Goal: Find contact information: Find contact information

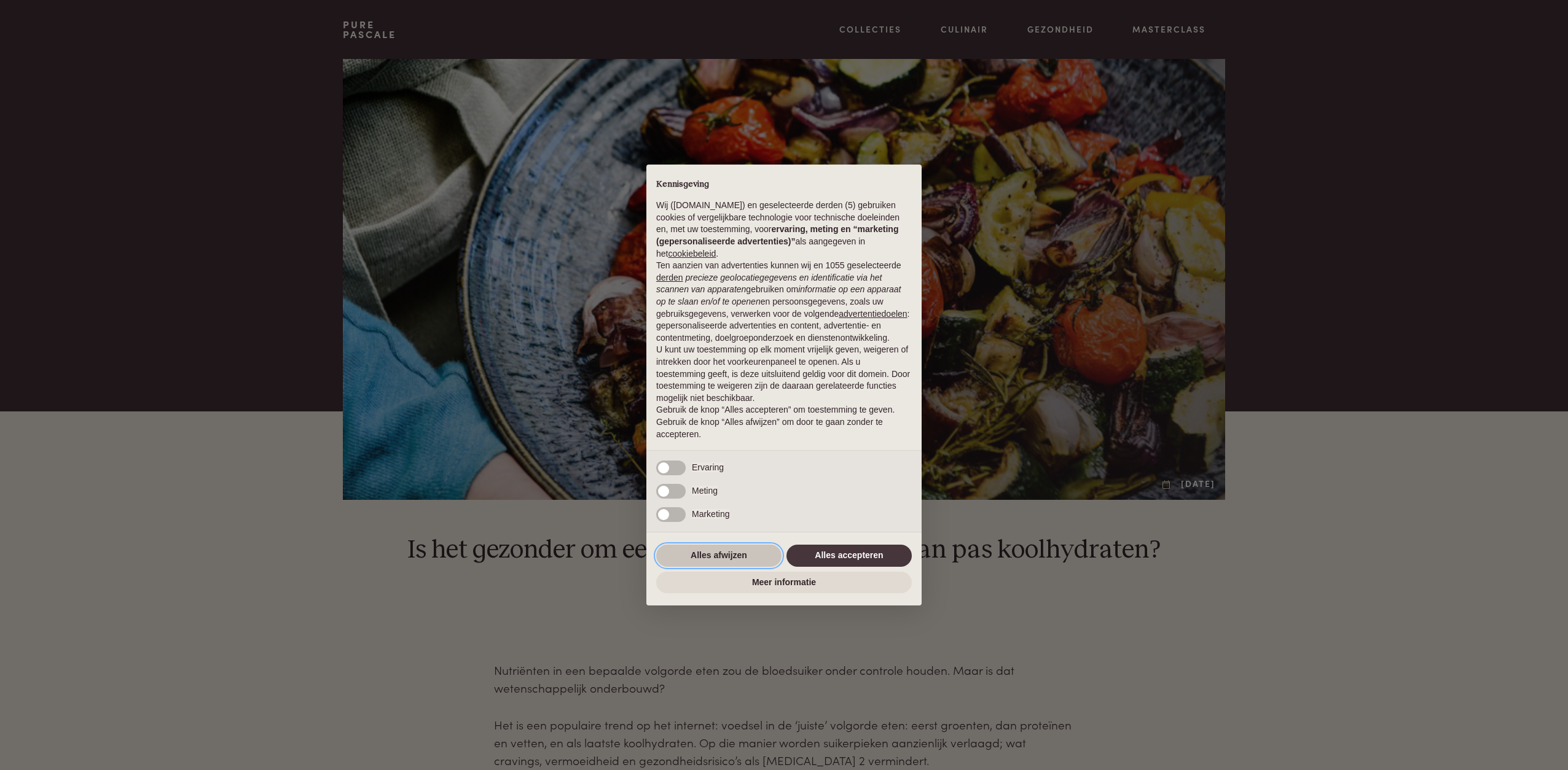
click at [724, 560] on button "Alles afwijzen" at bounding box center [719, 556] width 126 height 22
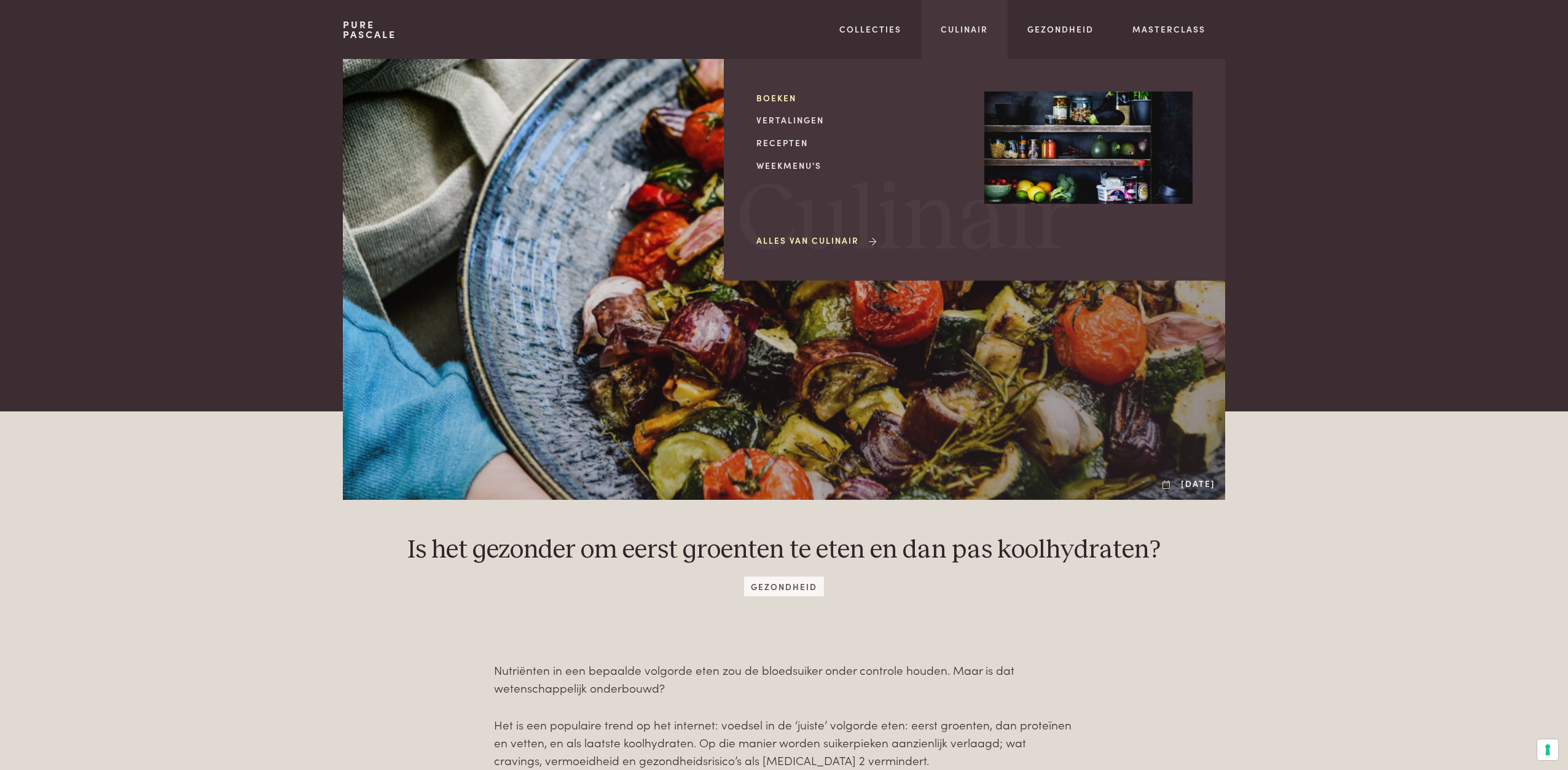
click at [774, 94] on link "Boeken" at bounding box center [861, 97] width 209 height 13
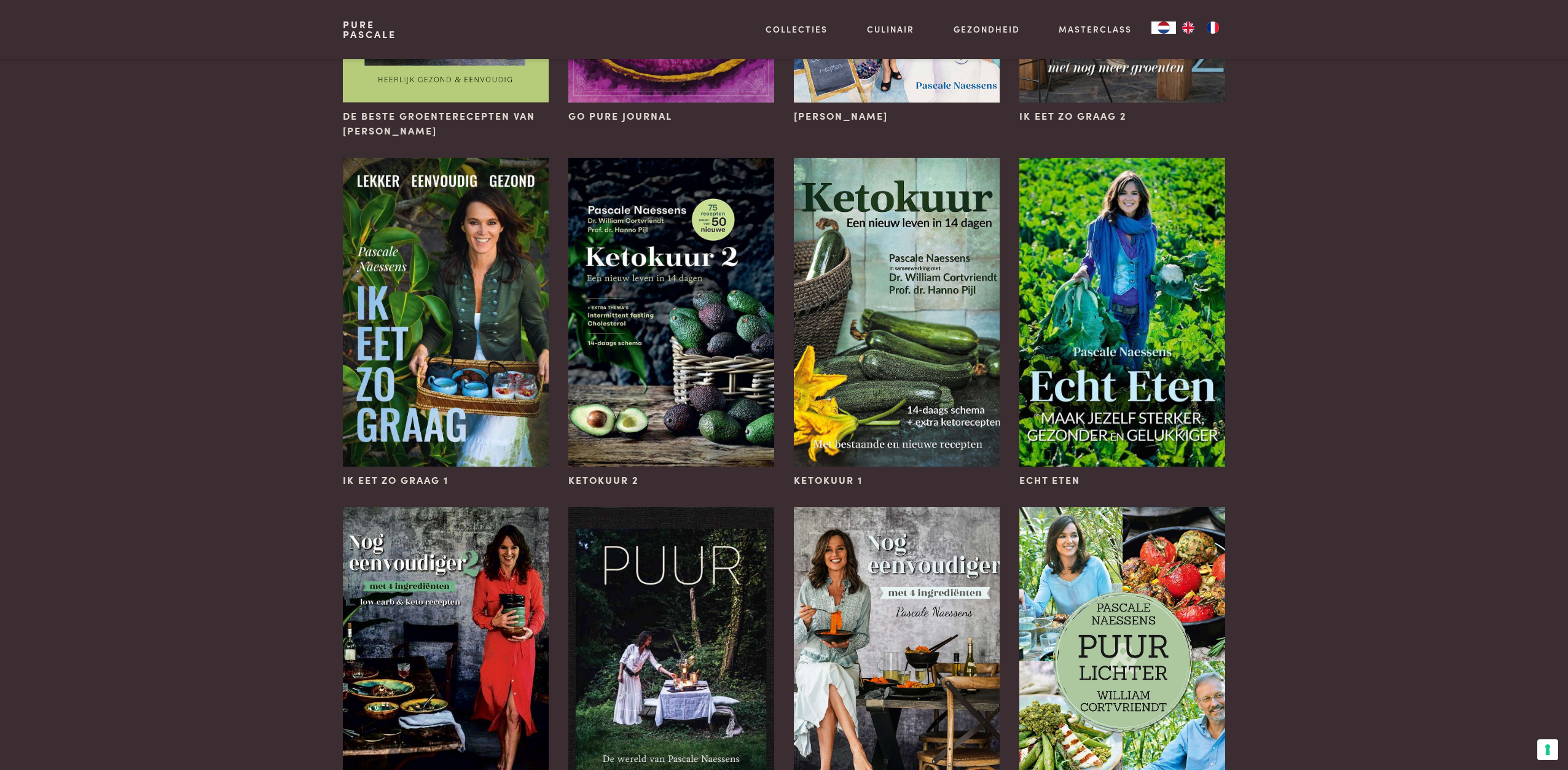
scroll to position [735, 0]
click at [686, 357] on img at bounding box center [671, 311] width 206 height 309
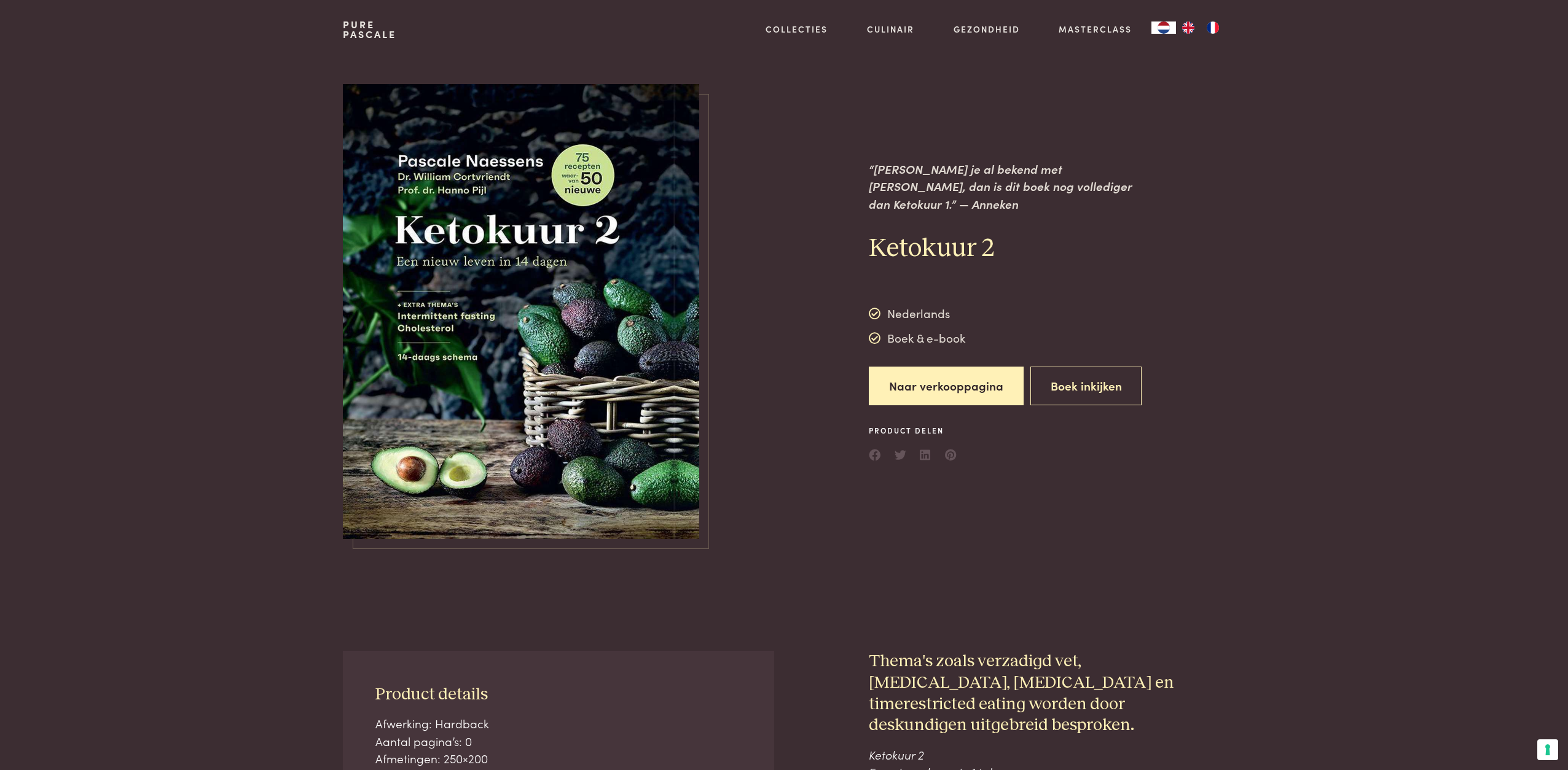
scroll to position [12, 0]
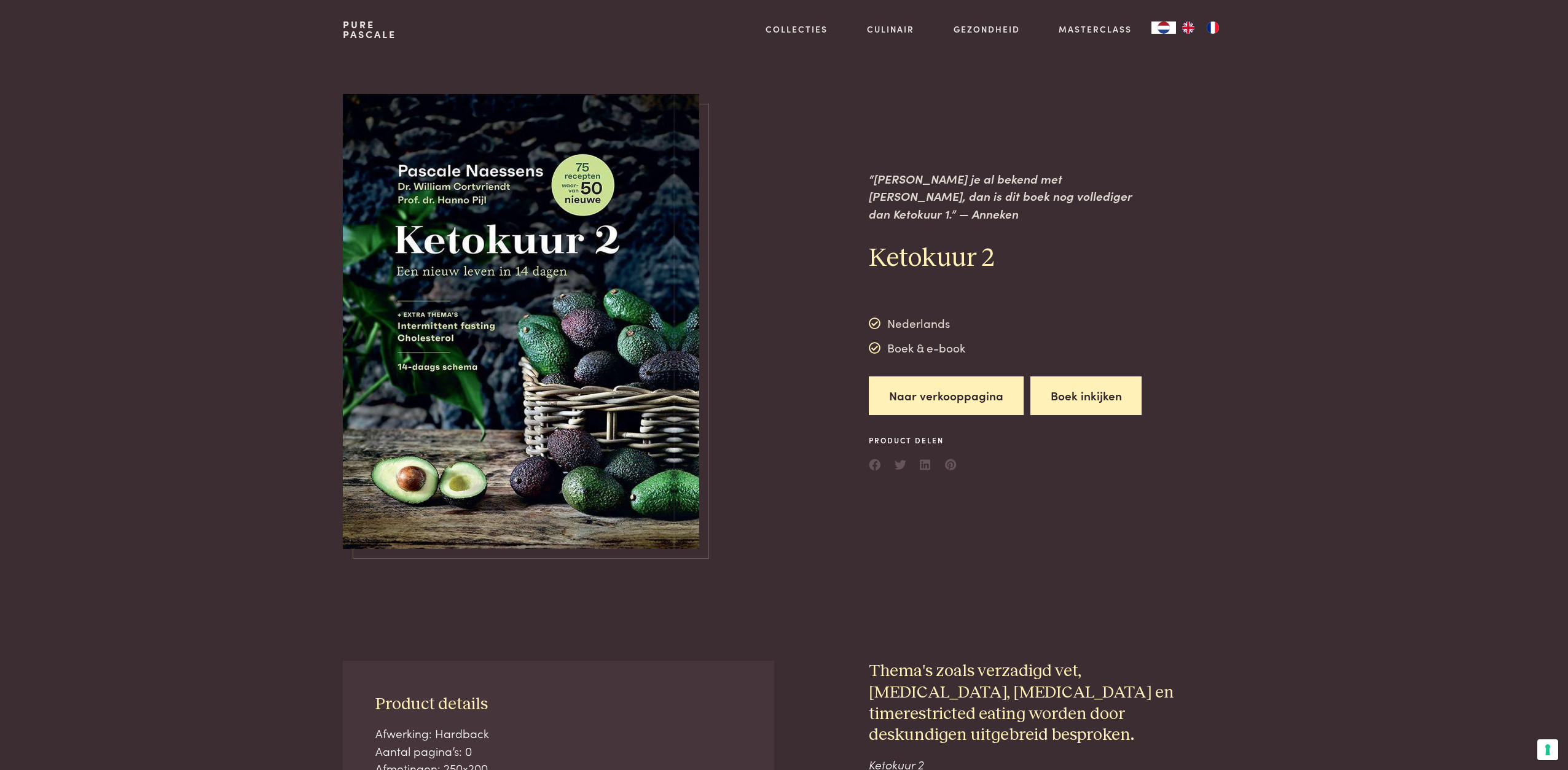
click at [1076, 385] on button "Boek inkijken" at bounding box center [1086, 396] width 112 height 39
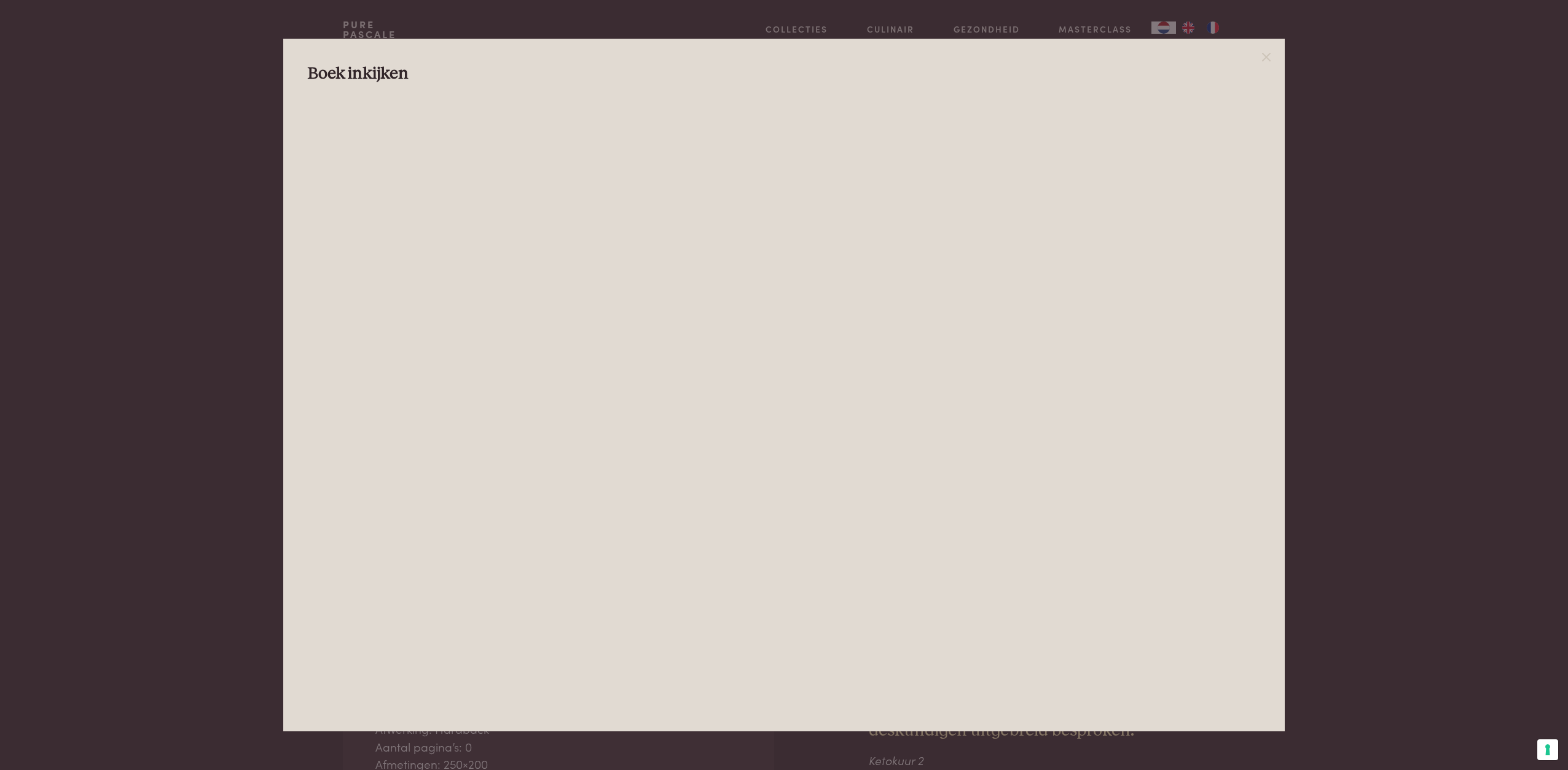
scroll to position [16, 0]
click at [1267, 53] on icon at bounding box center [1266, 57] width 15 height 15
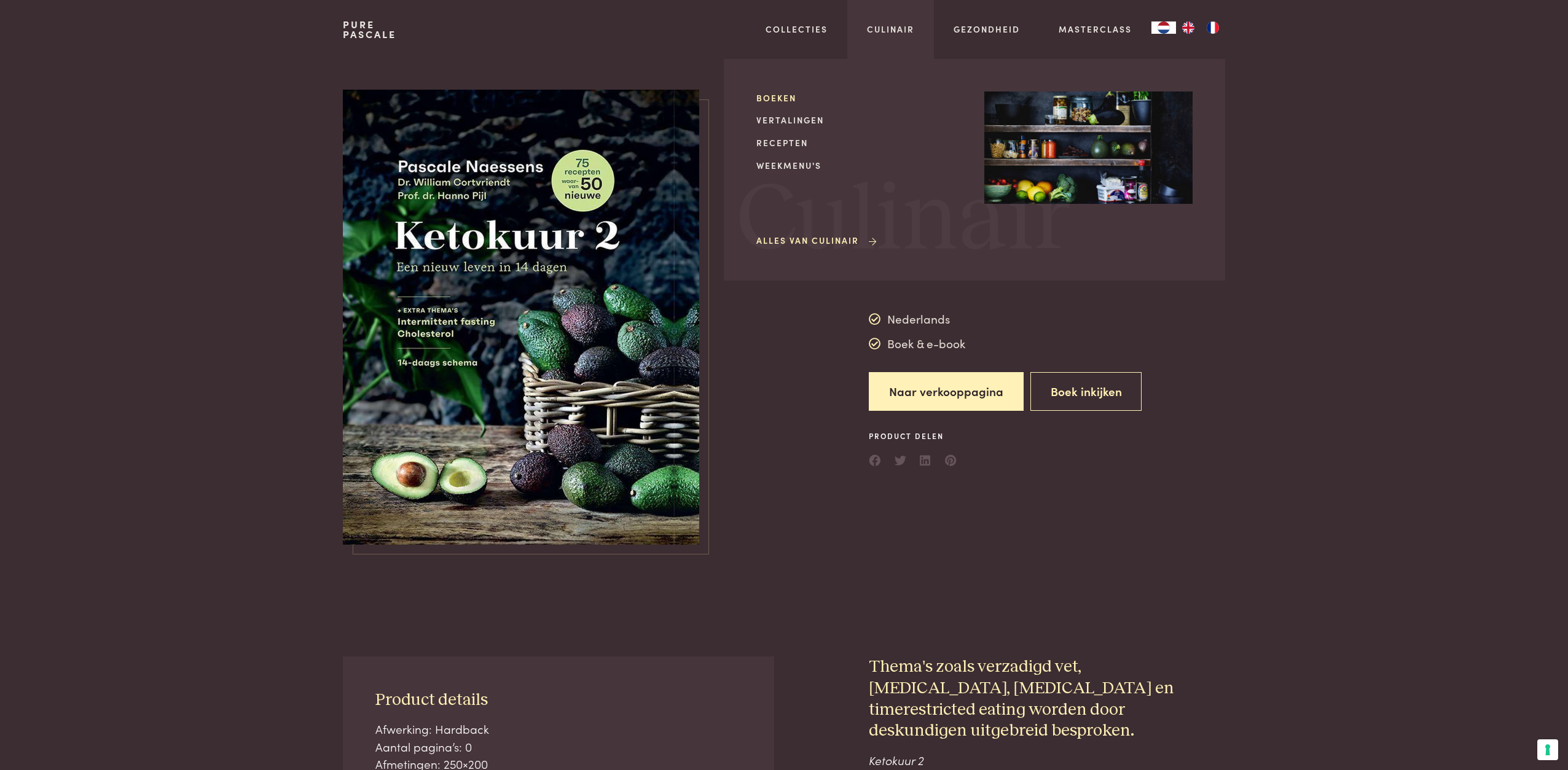
click at [772, 95] on link "Boeken" at bounding box center [861, 97] width 209 height 13
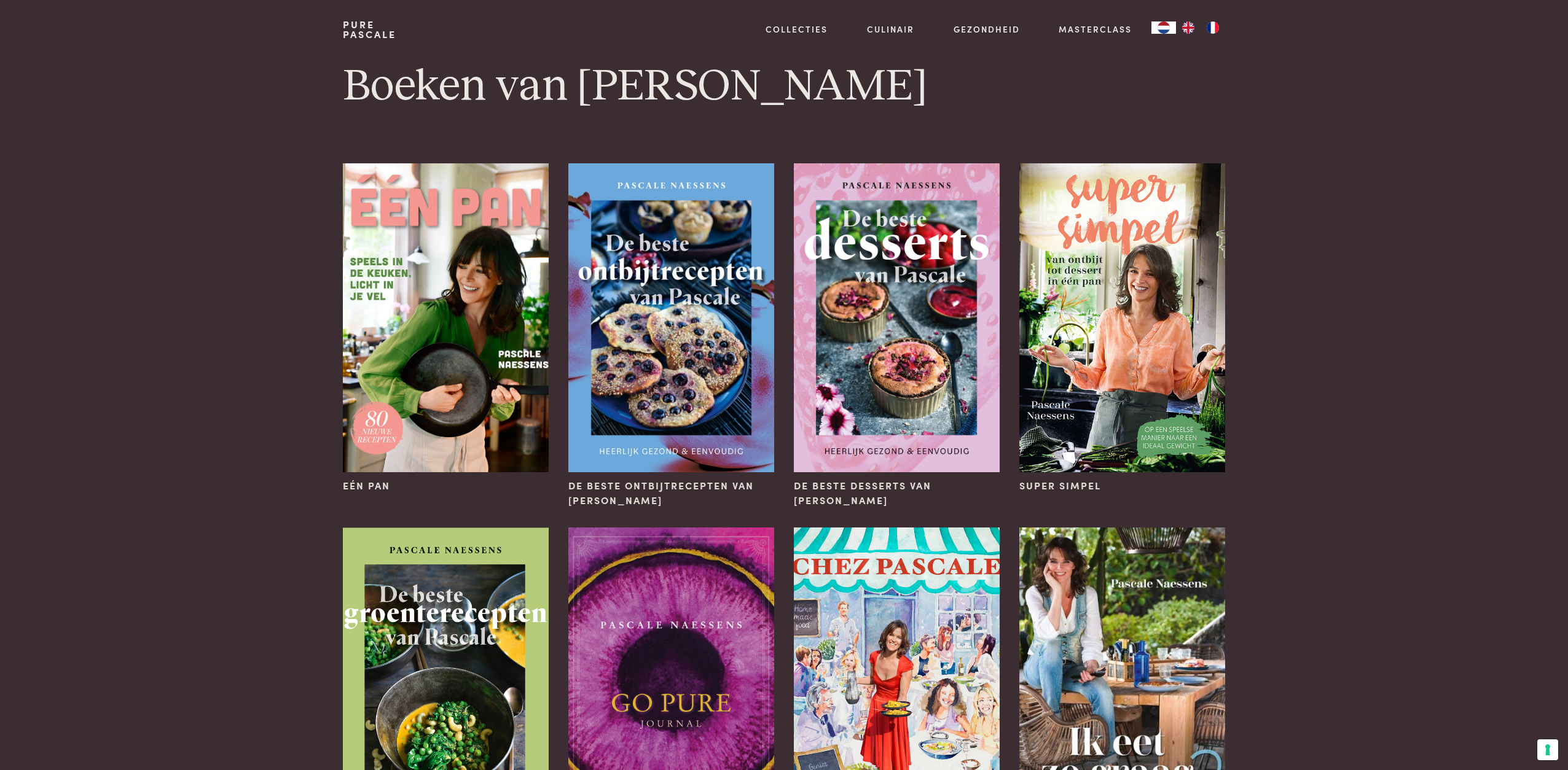
scroll to position [0, 11]
click at [436, 357] on img at bounding box center [446, 318] width 206 height 309
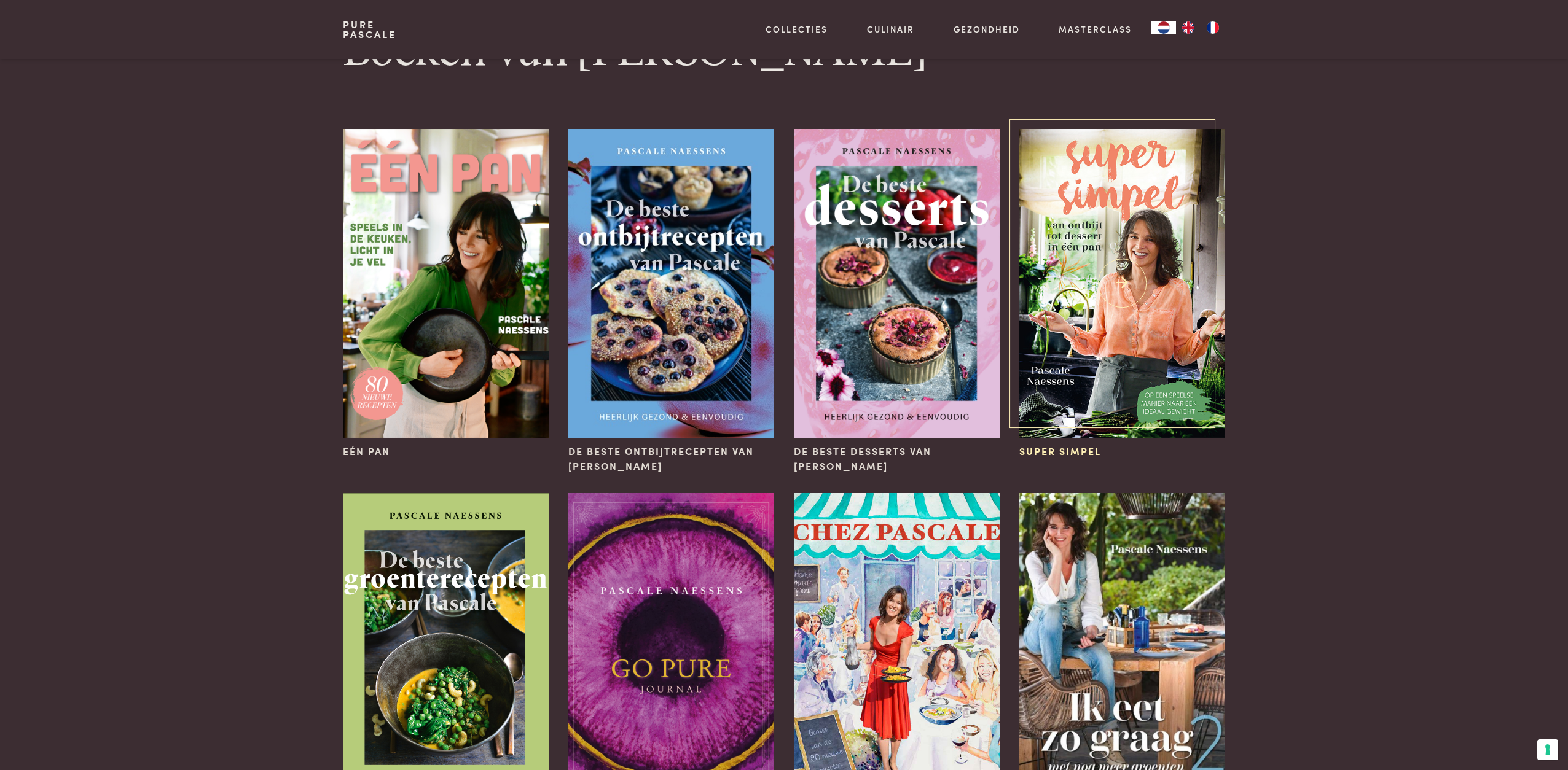
scroll to position [71, 0]
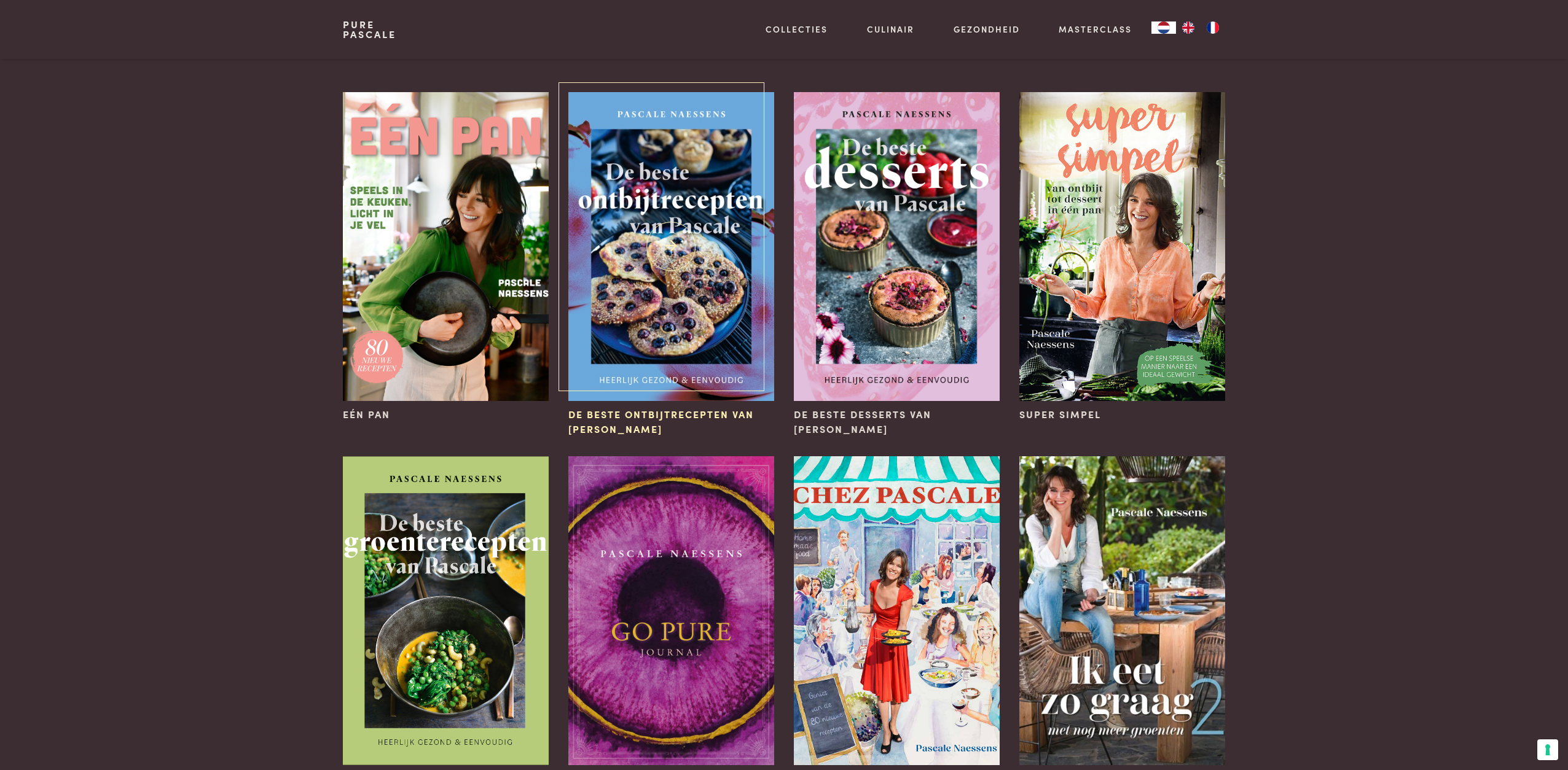
click at [646, 350] on img at bounding box center [671, 247] width 206 height 309
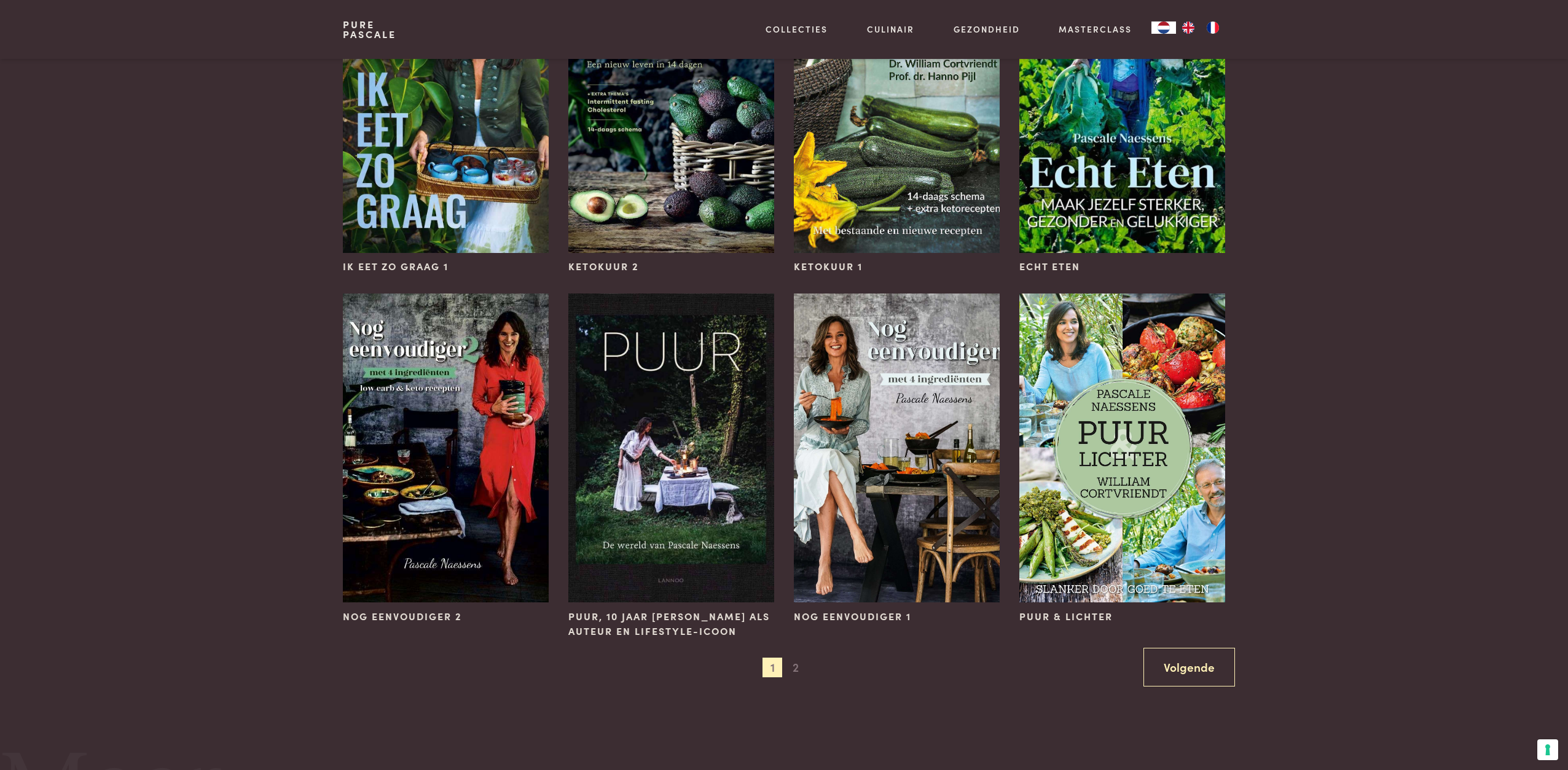
scroll to position [830, 0]
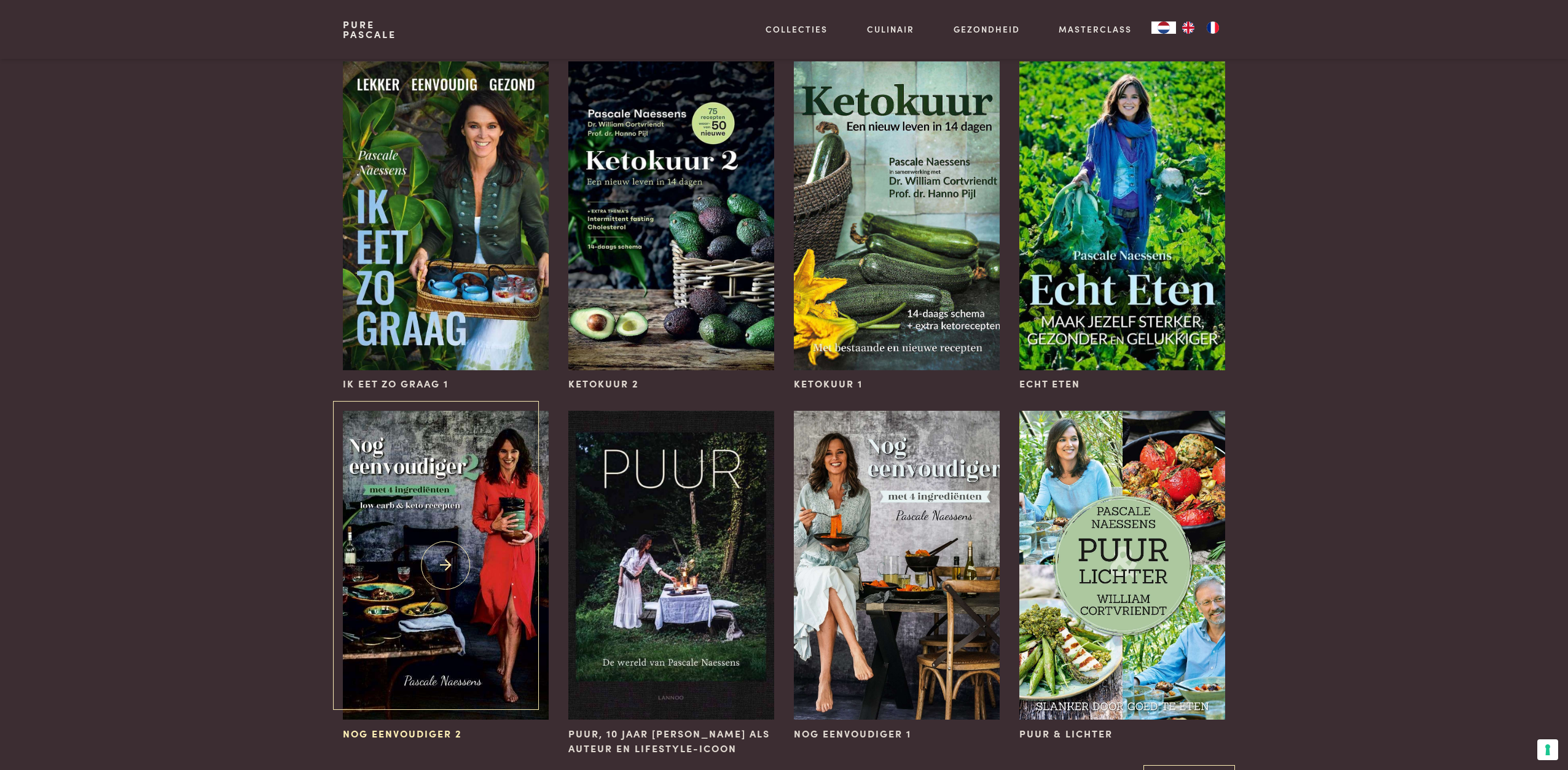
click at [458, 587] on img at bounding box center [446, 565] width 206 height 309
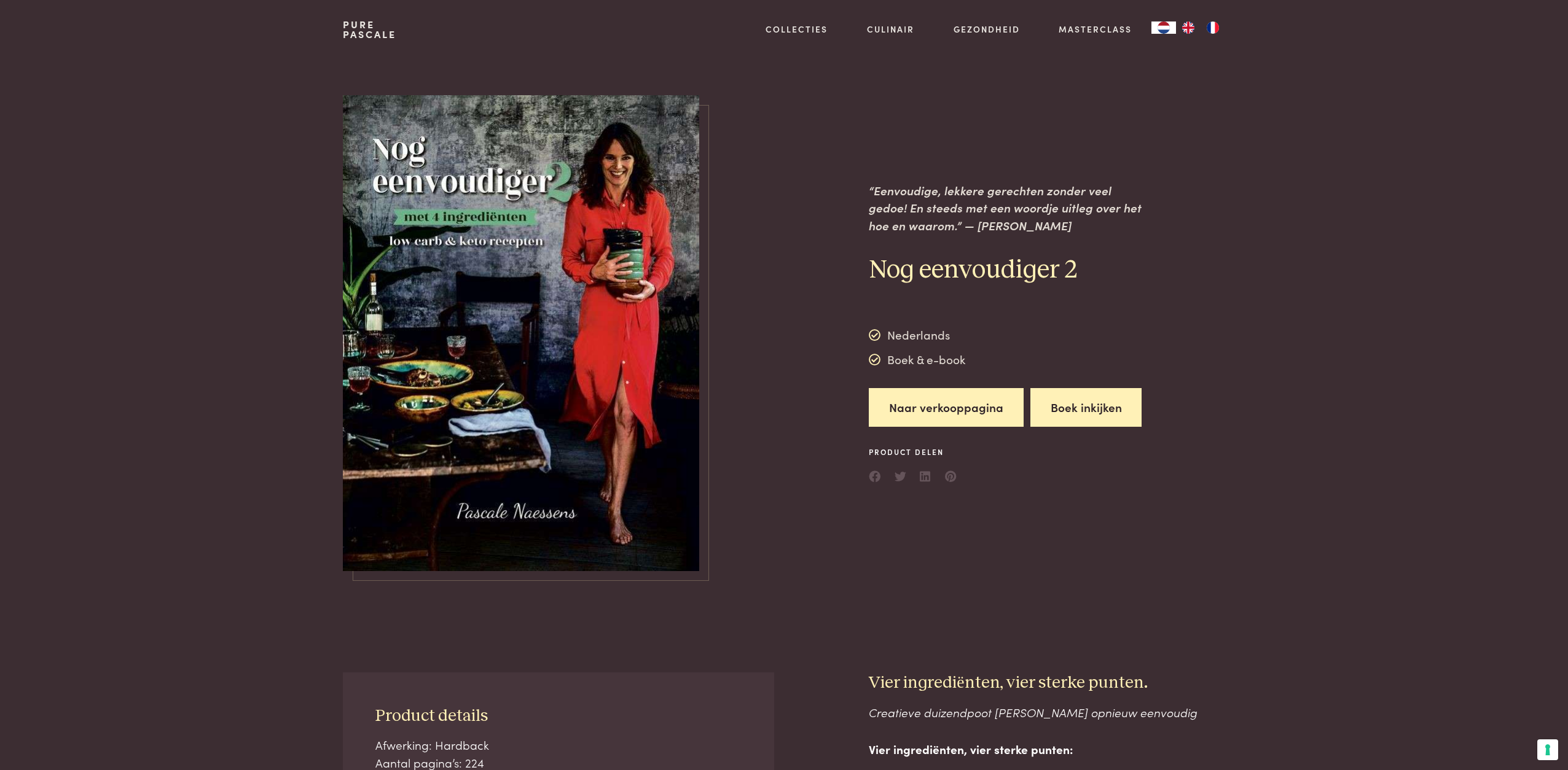
click at [1075, 422] on button "Boek inkijken" at bounding box center [1086, 407] width 112 height 39
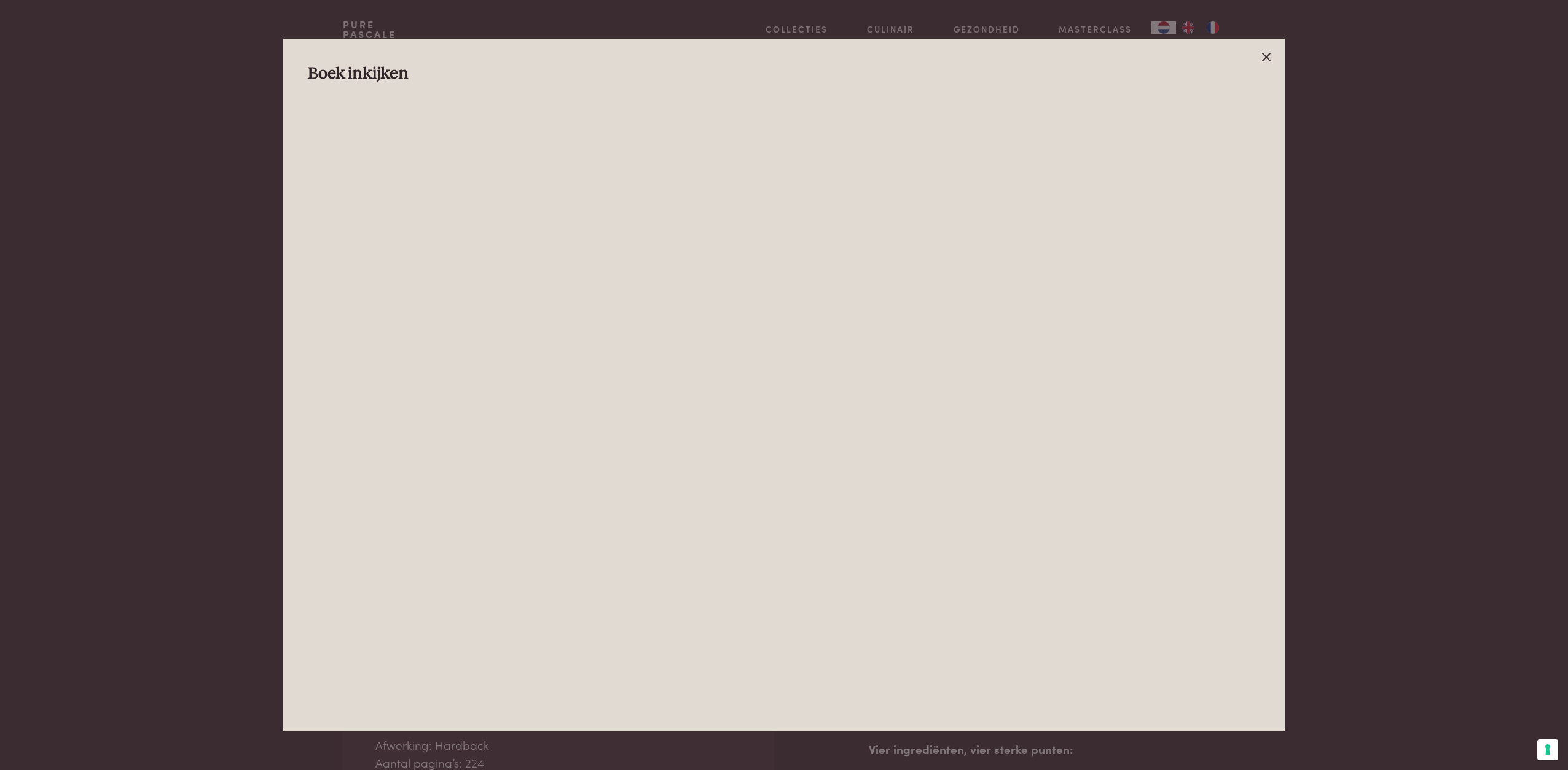
click at [1272, 62] on icon at bounding box center [1266, 57] width 15 height 15
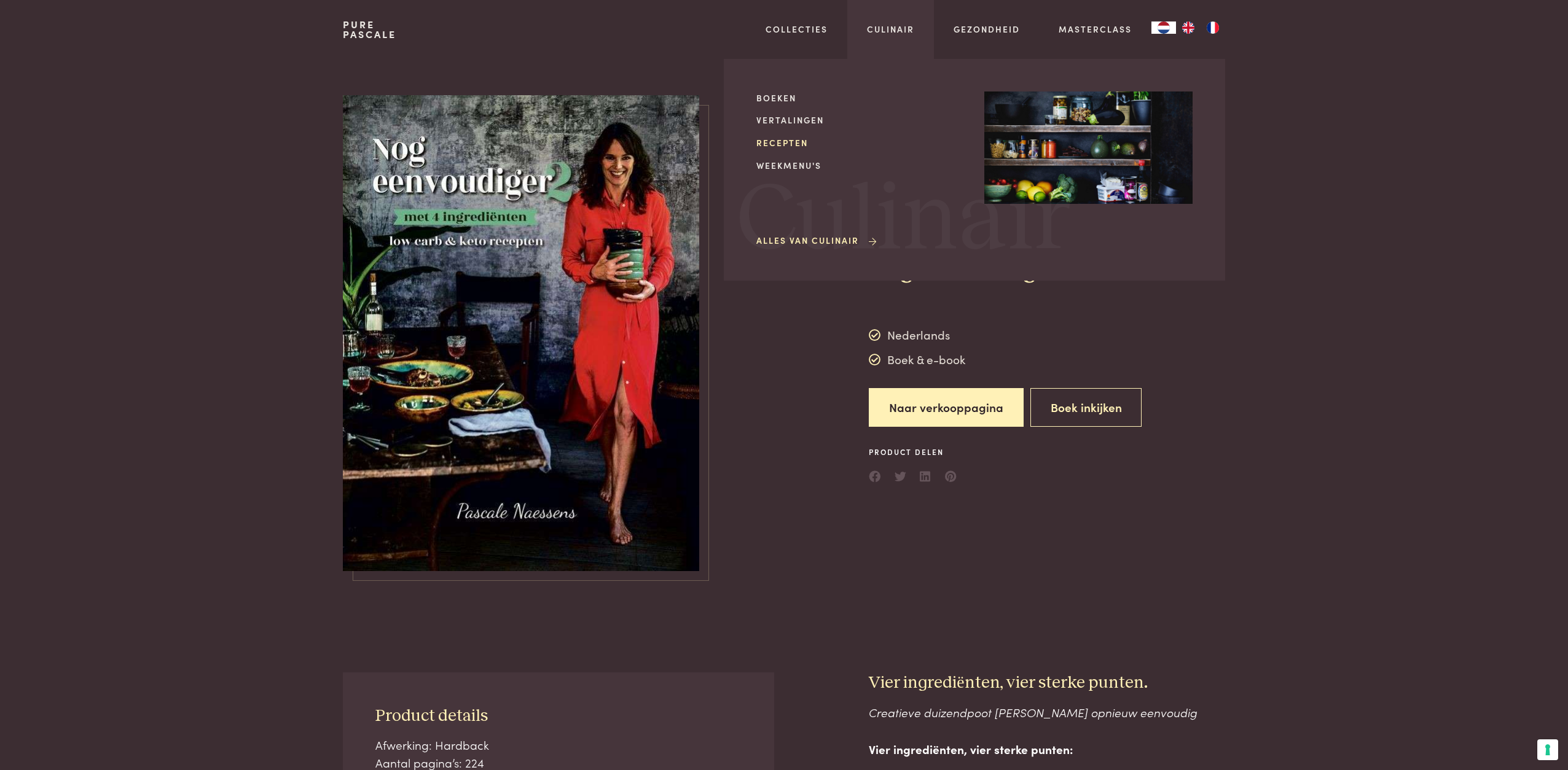
click at [774, 140] on link "Recepten" at bounding box center [861, 142] width 209 height 13
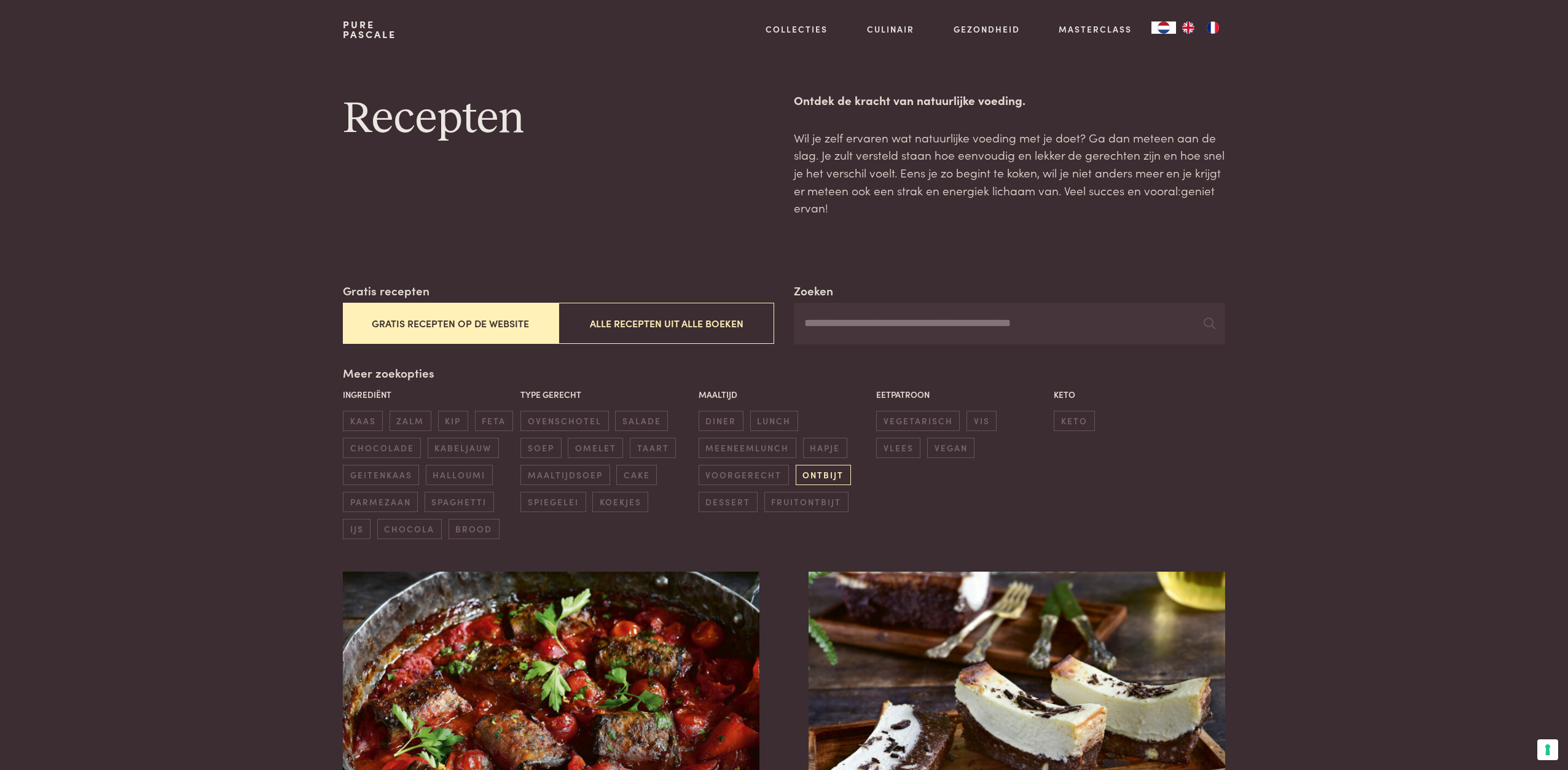
click at [832, 474] on span "ontbijt" at bounding box center [823, 475] width 56 height 20
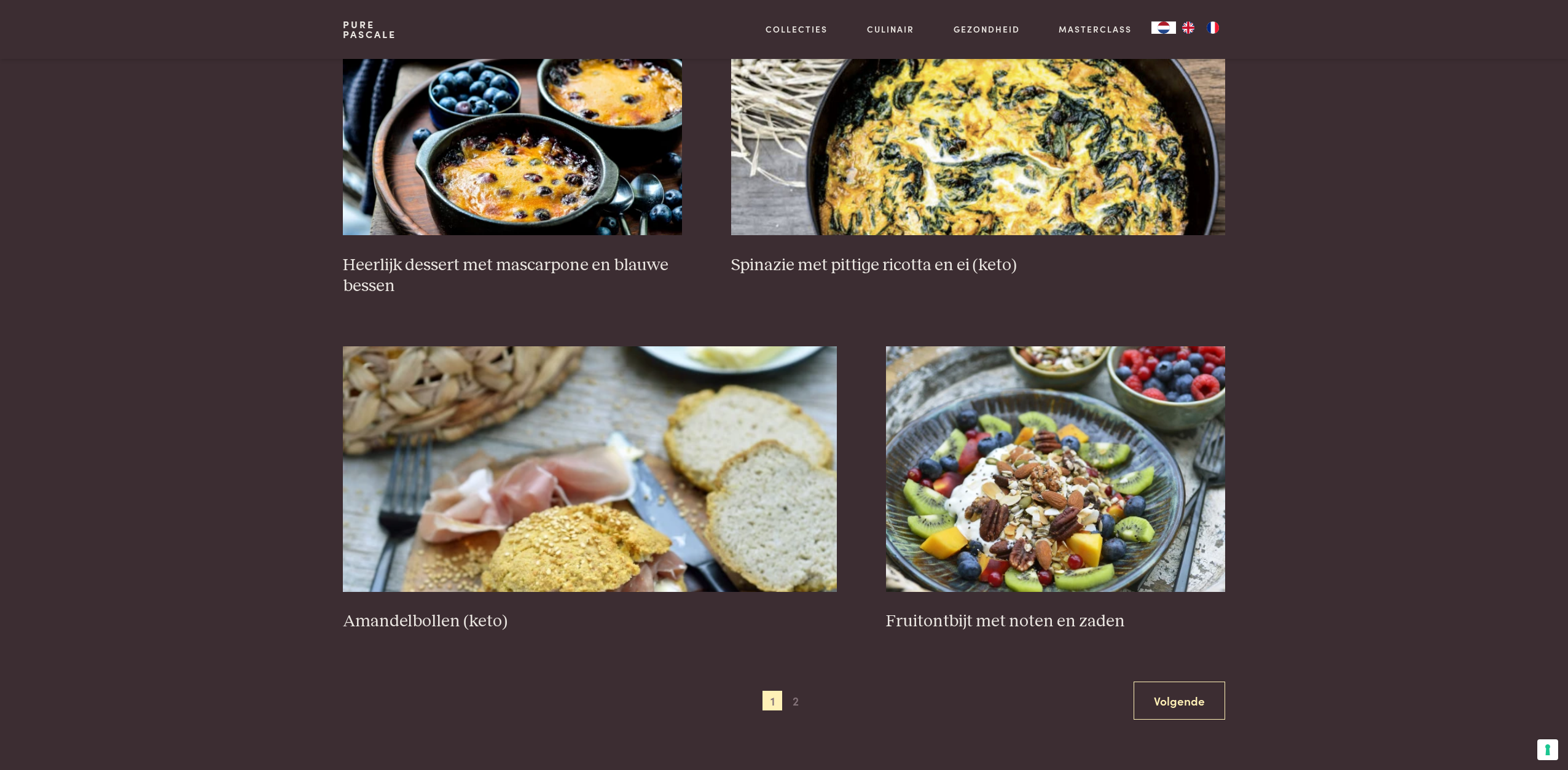
scroll to position [1955, 0]
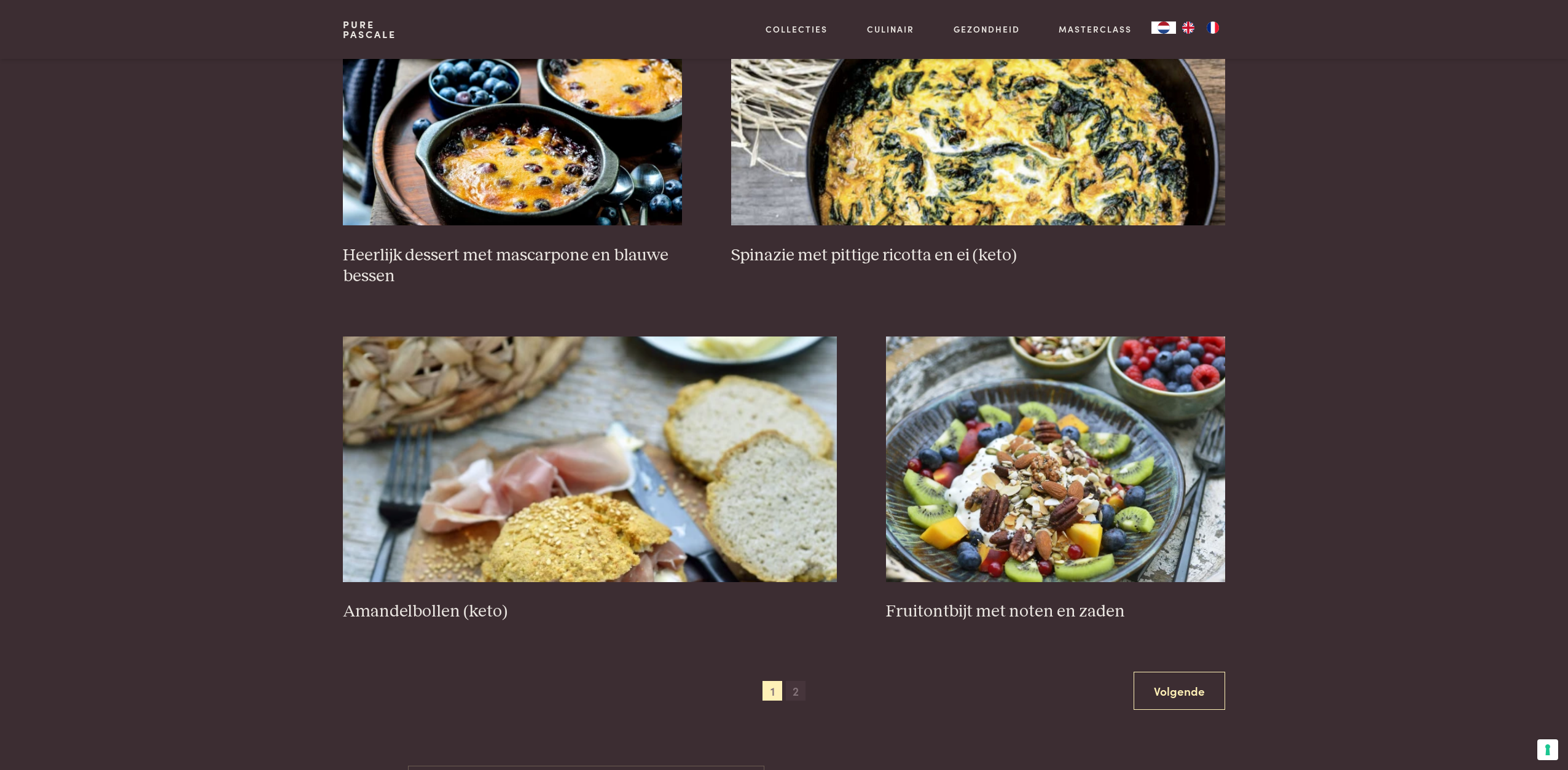
click at [794, 685] on span "2" at bounding box center [796, 691] width 20 height 19
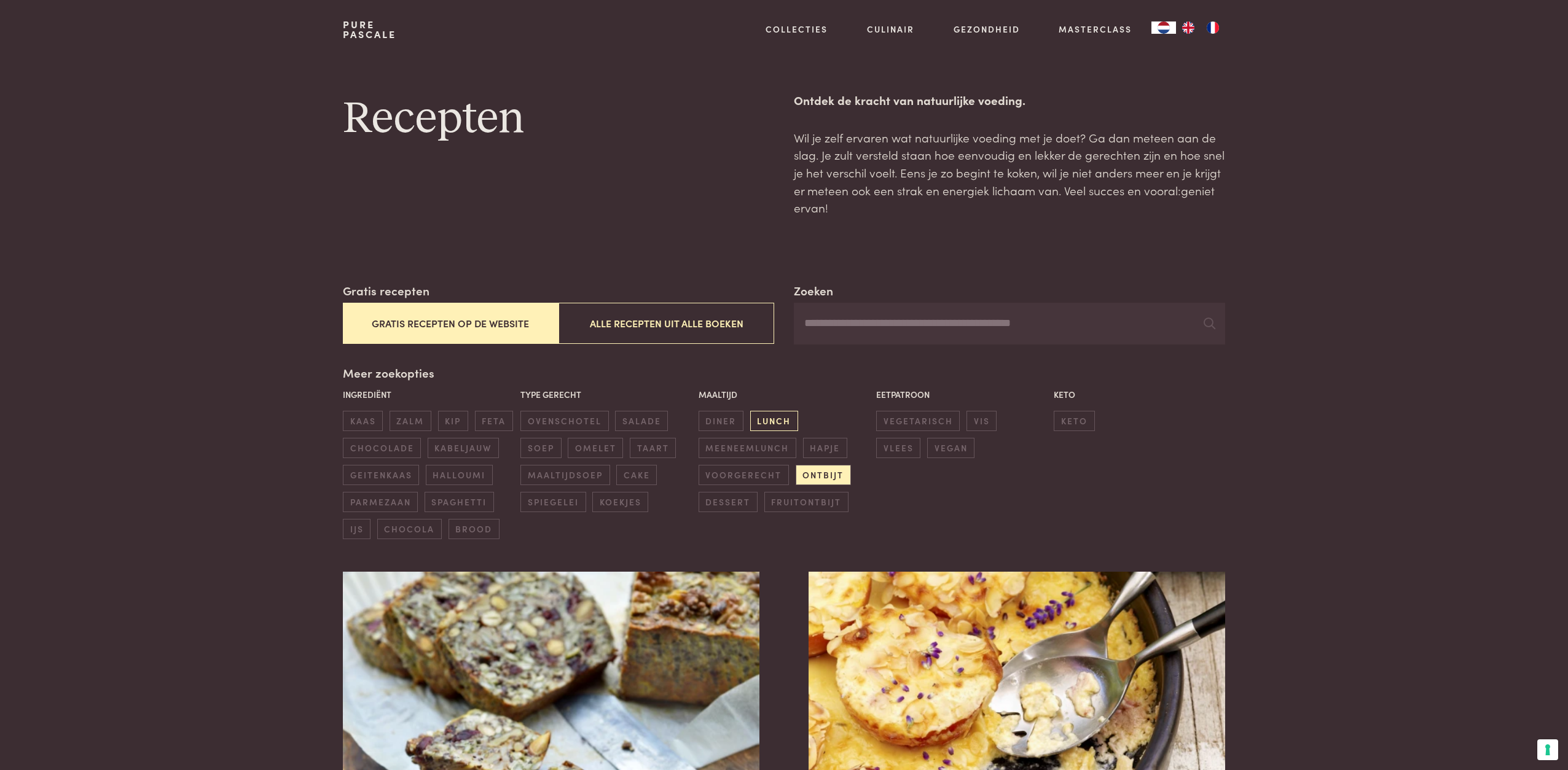
click at [762, 421] on span "lunch" at bounding box center [773, 421] width 48 height 20
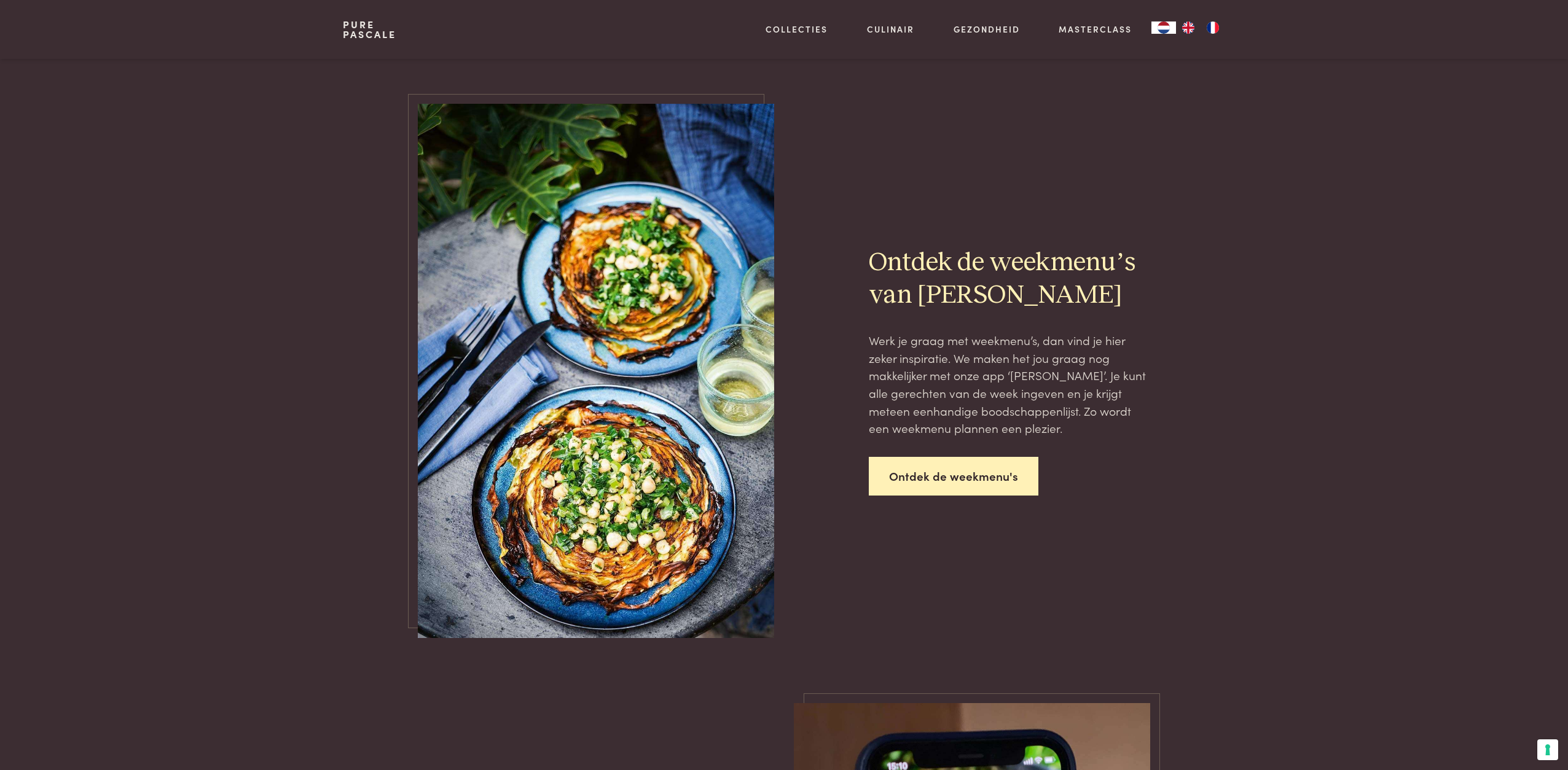
scroll to position [2231, 0]
click at [1006, 478] on link "Ontdek de weekmenu's" at bounding box center [954, 477] width 170 height 39
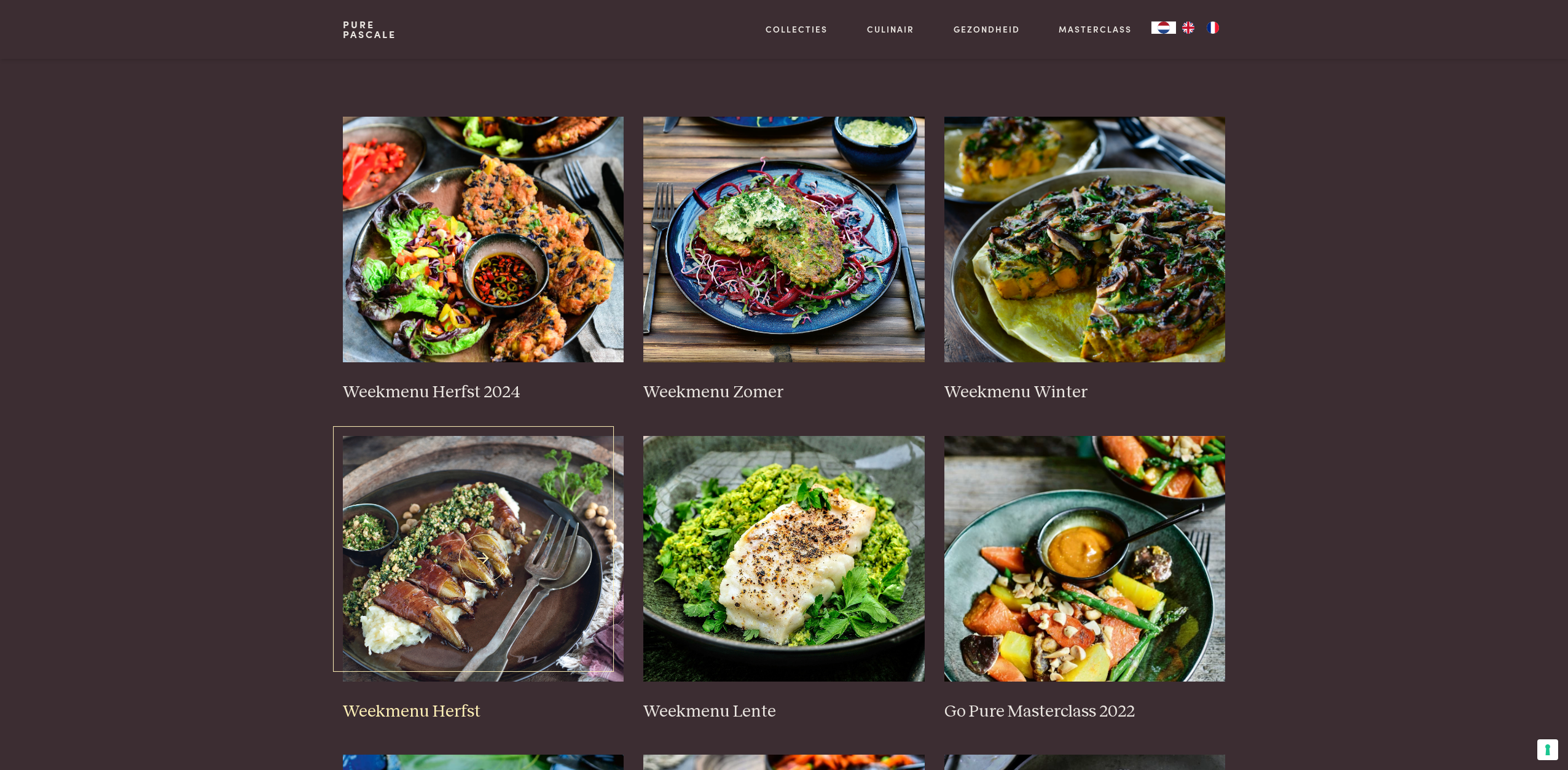
scroll to position [208, 0]
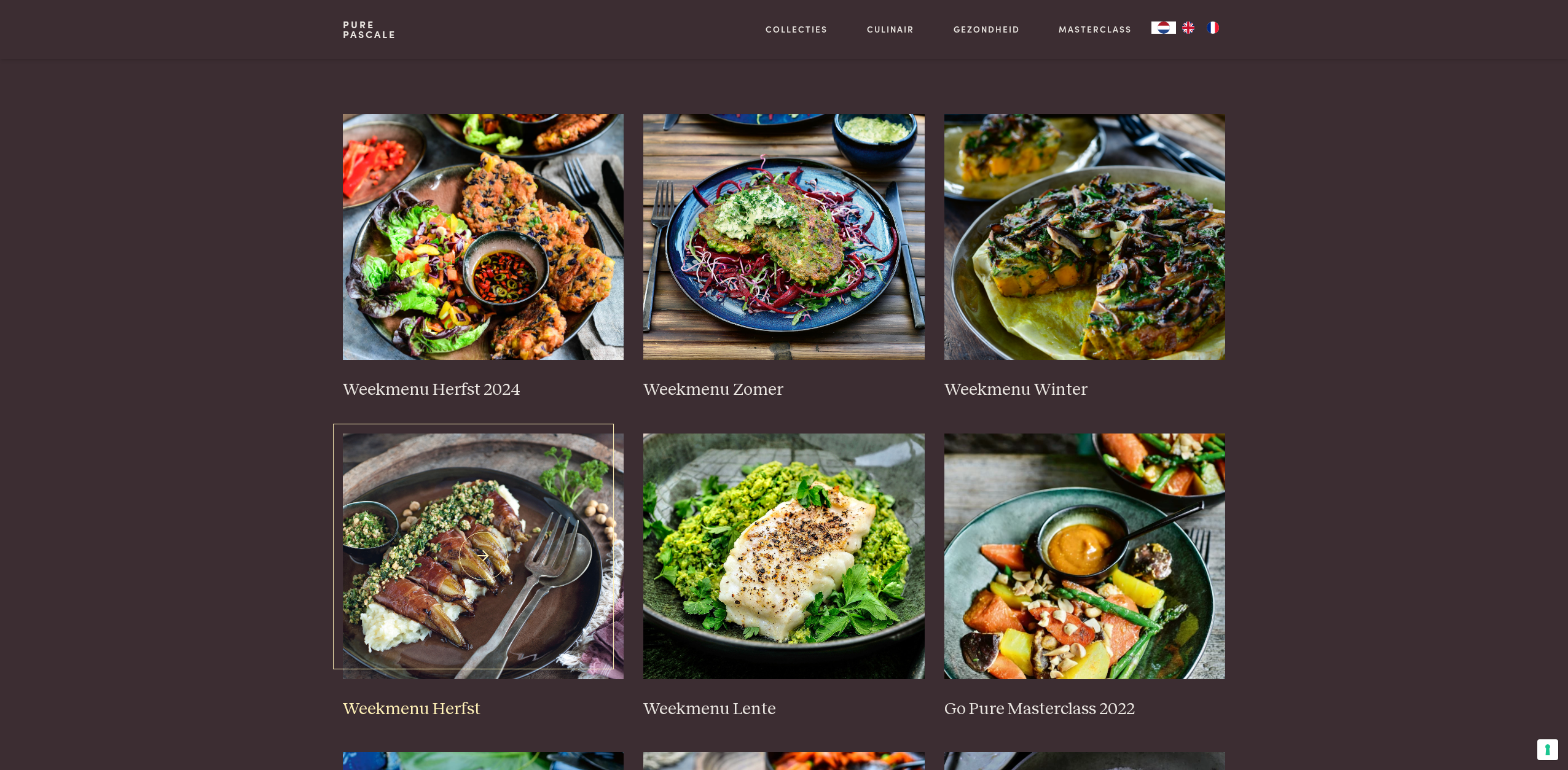
click at [495, 501] on img at bounding box center [484, 557] width 282 height 246
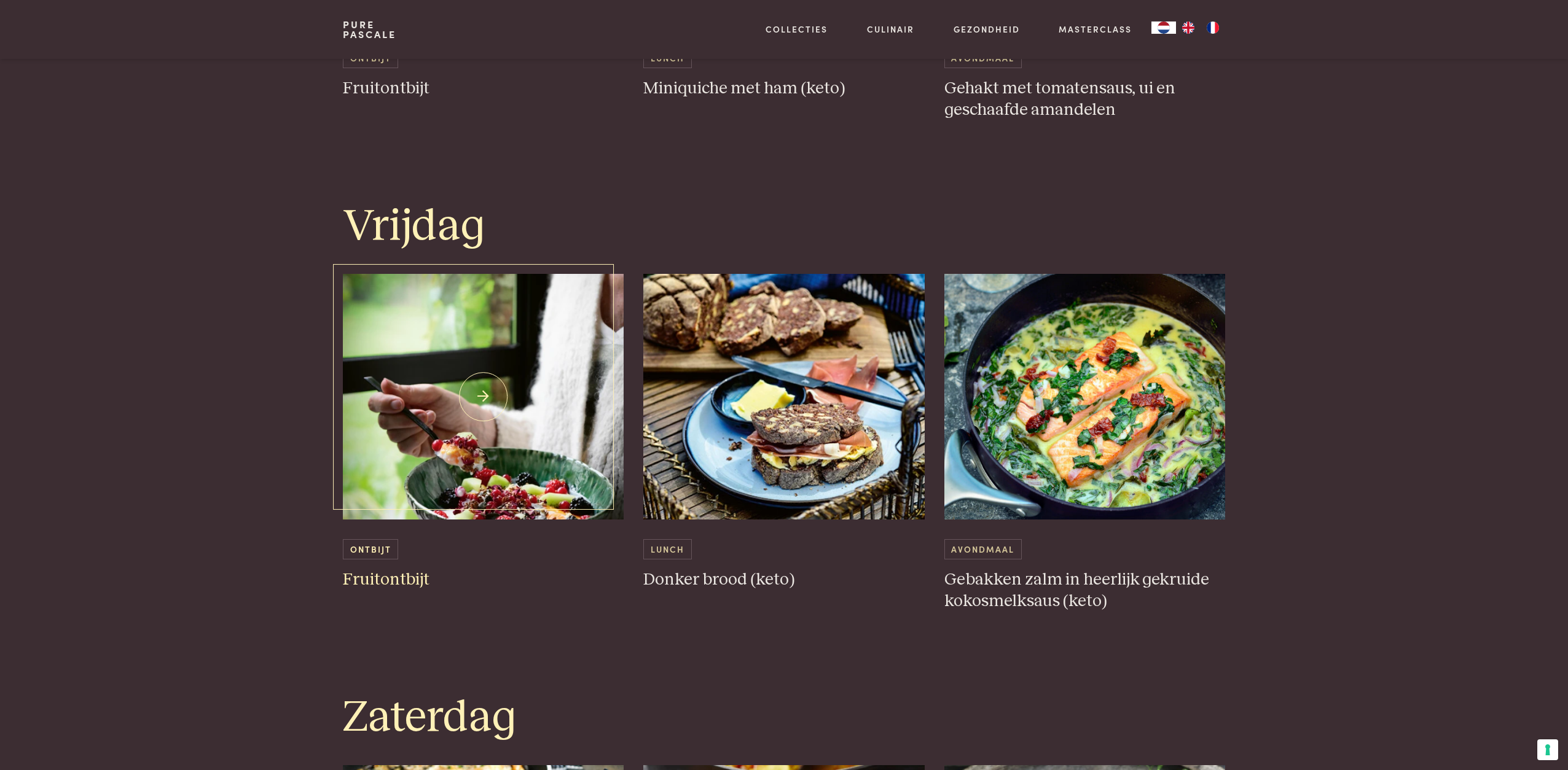
scroll to position [2507, 0]
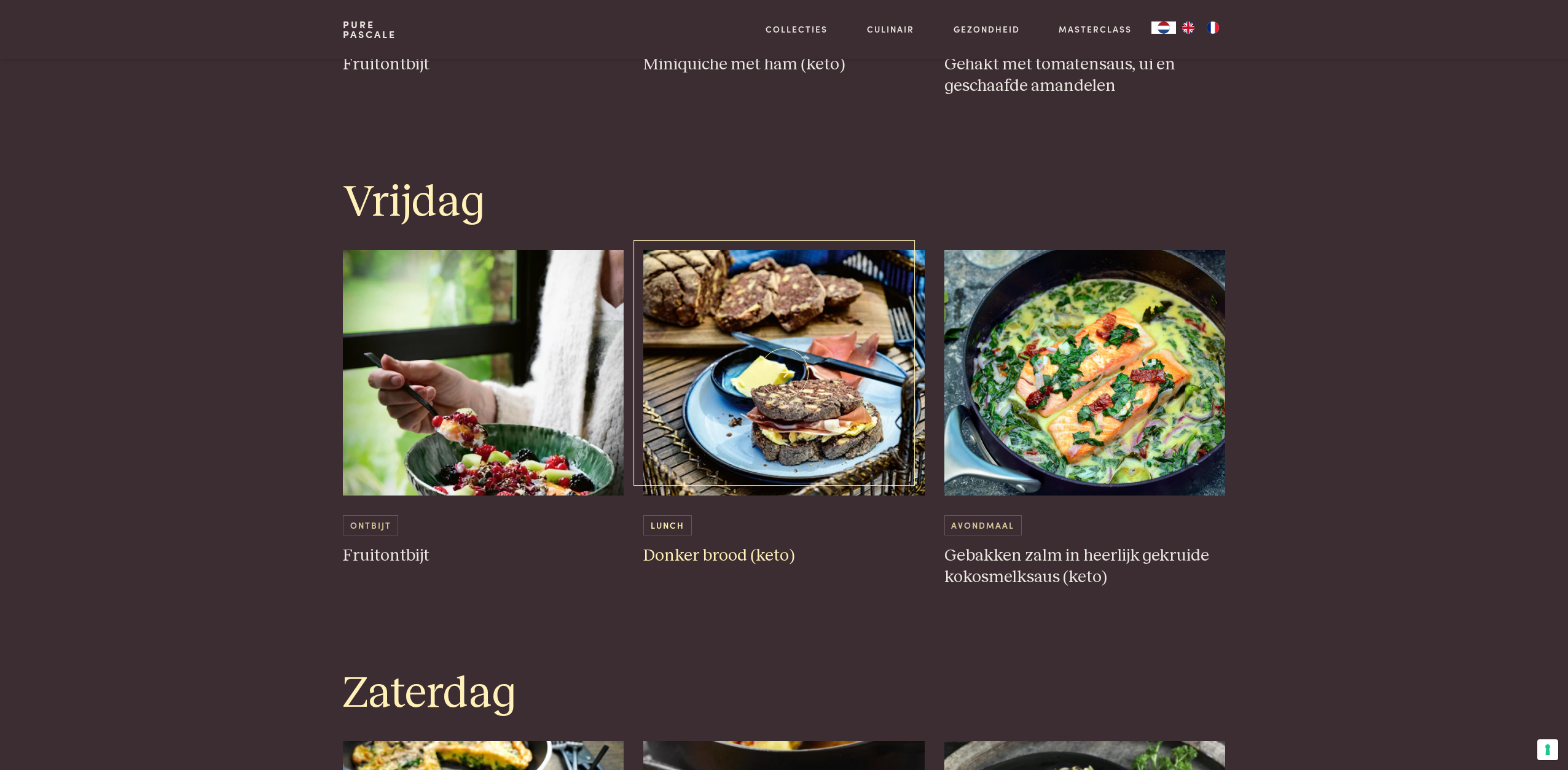
click at [686, 554] on h3 "Donker brood (keto)" at bounding box center [784, 557] width 282 height 21
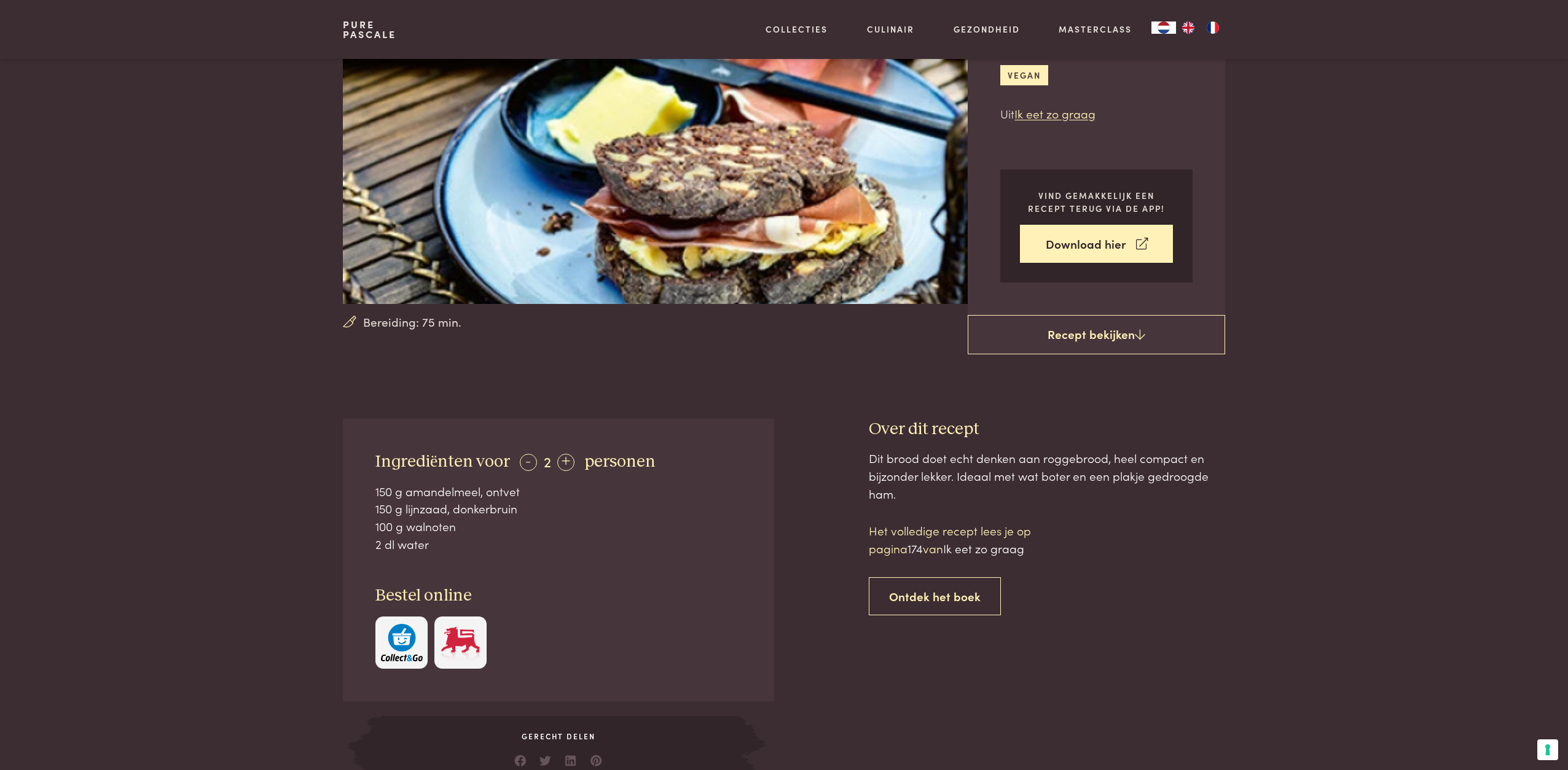
scroll to position [141, 0]
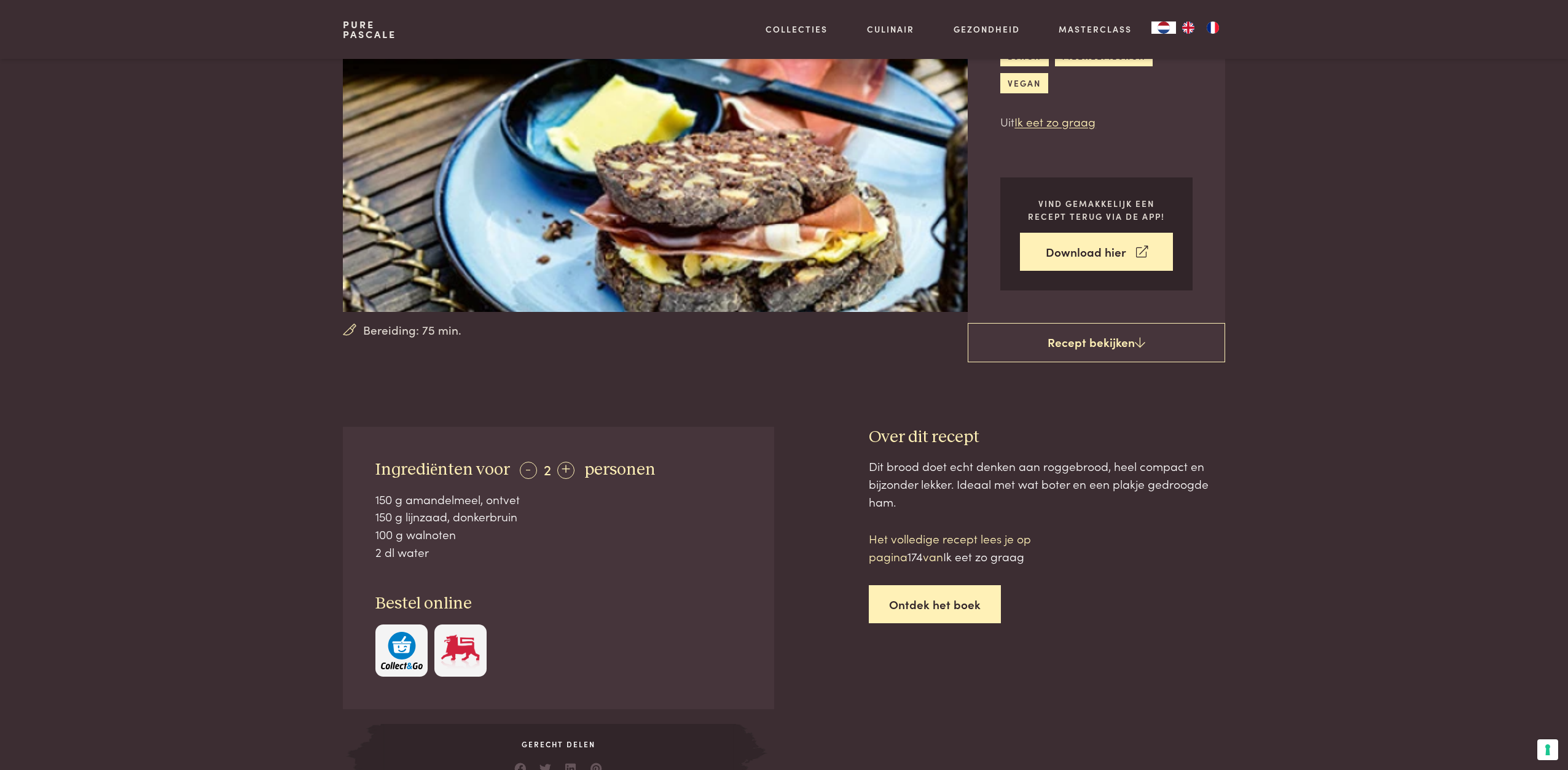
click at [924, 607] on link "Ontdek het boek" at bounding box center [934, 605] width 132 height 39
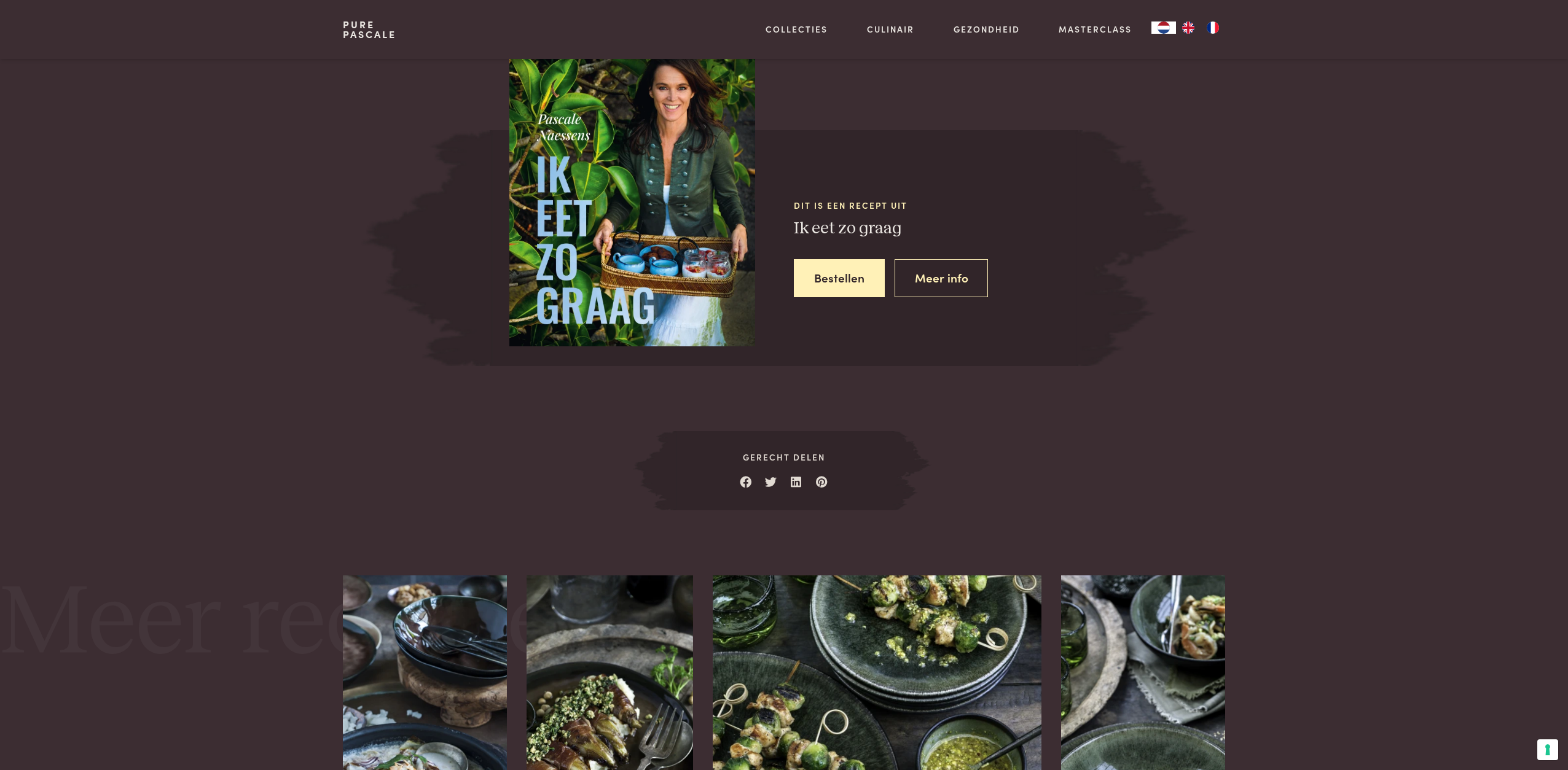
scroll to position [1058, 0]
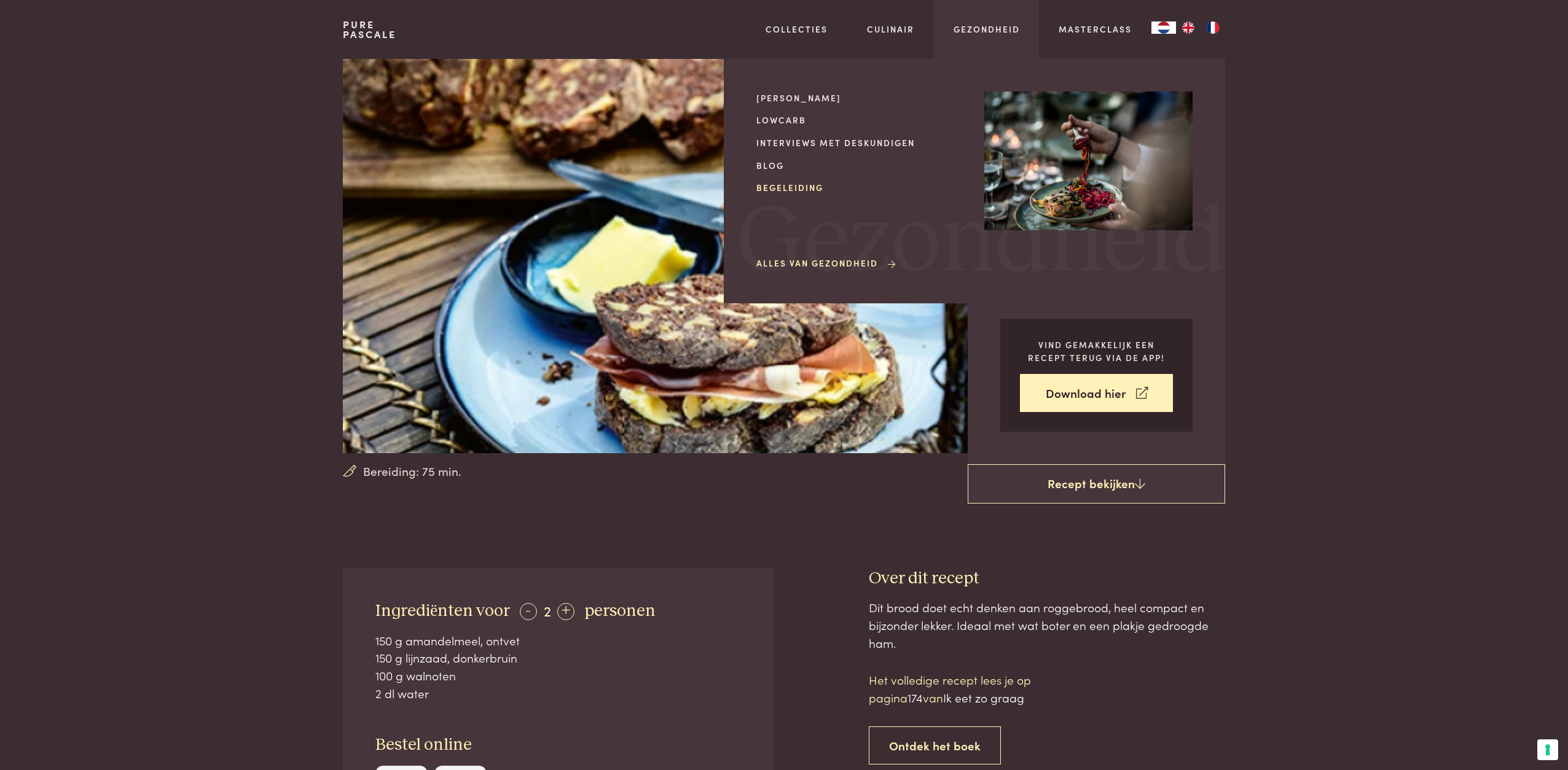
click at [770, 185] on link "Begeleiding" at bounding box center [861, 187] width 209 height 13
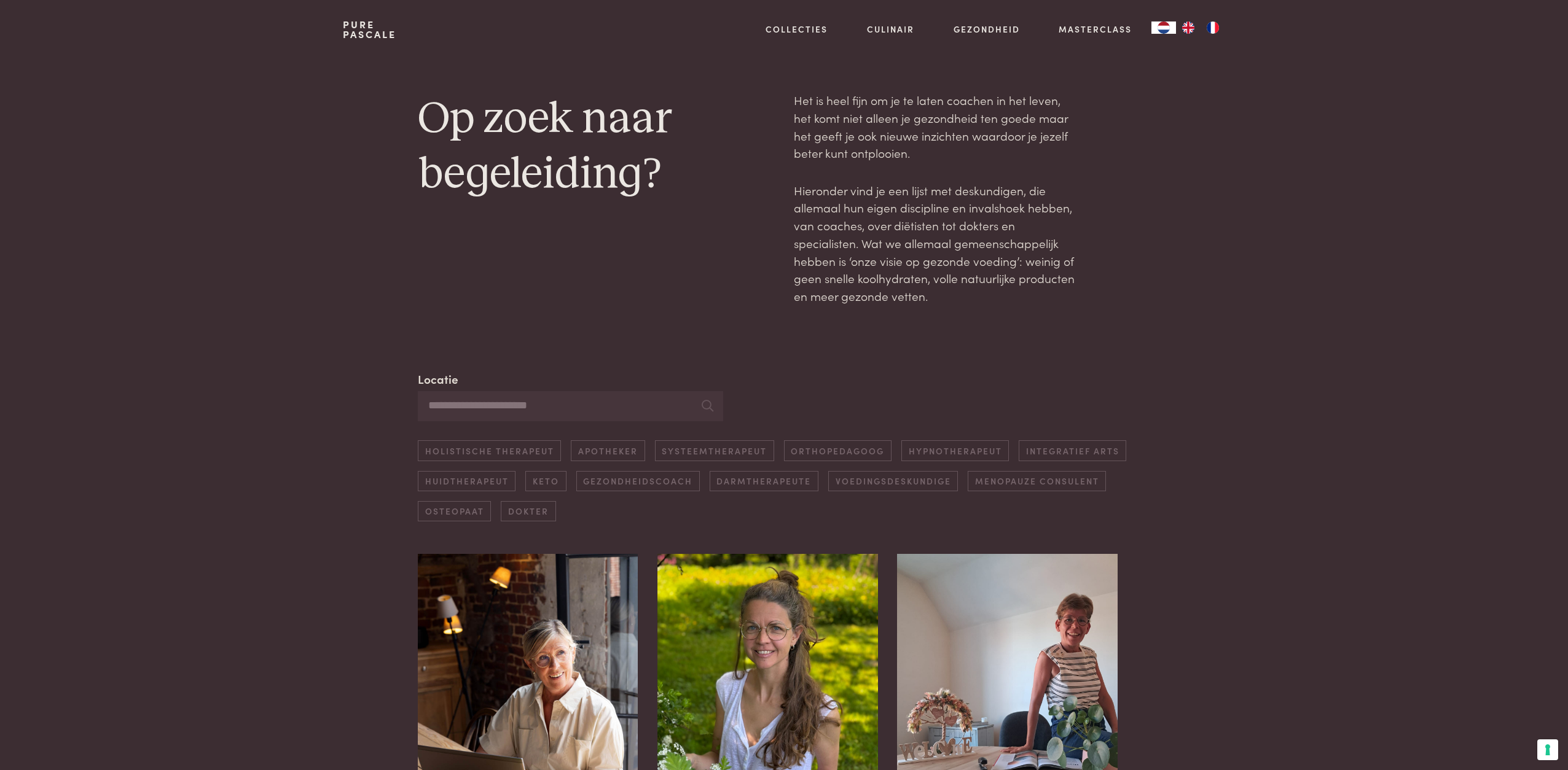
scroll to position [10, 0]
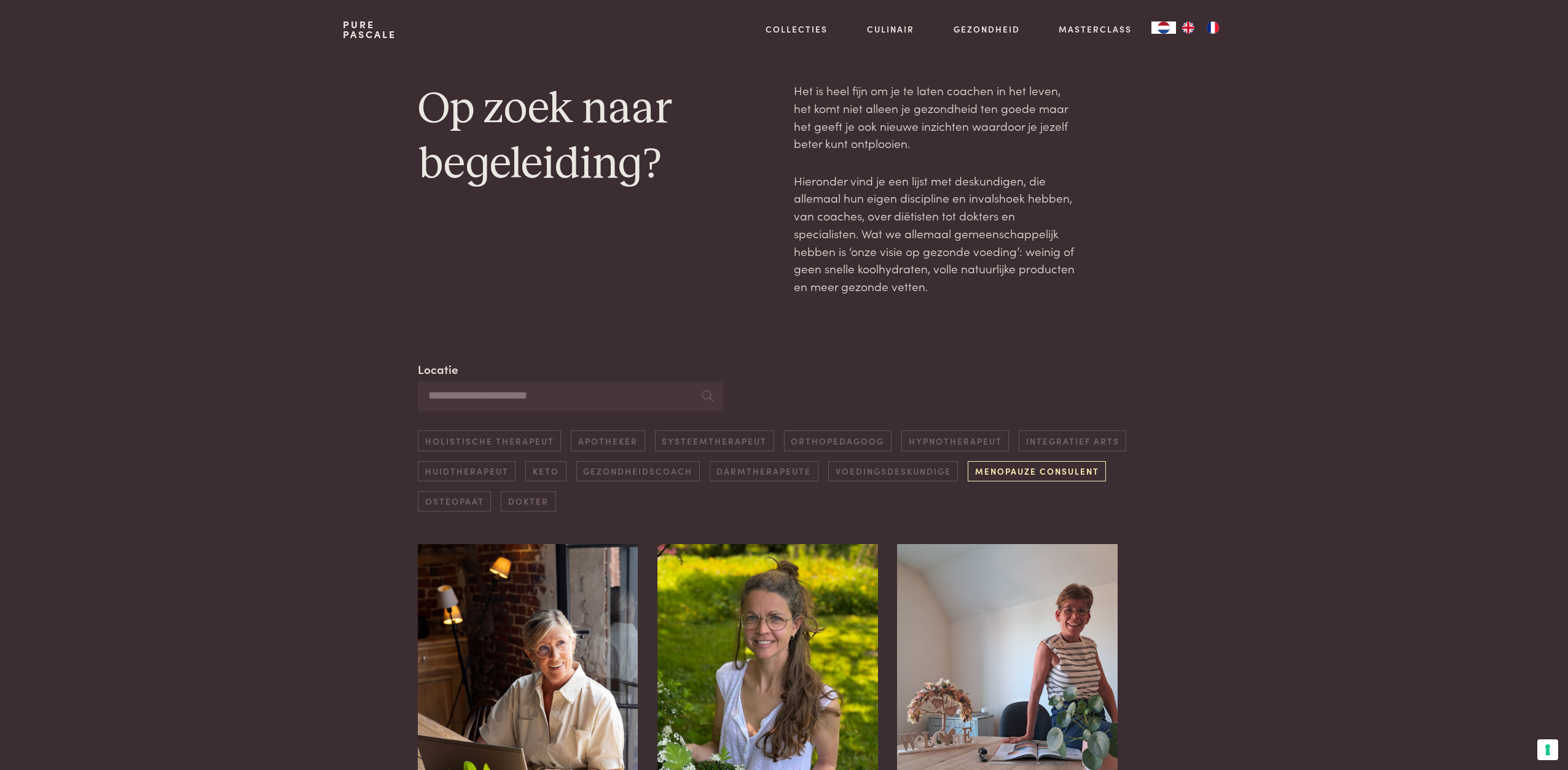
click at [1043, 472] on link "Menopauze consulent" at bounding box center [1038, 471] width 138 height 20
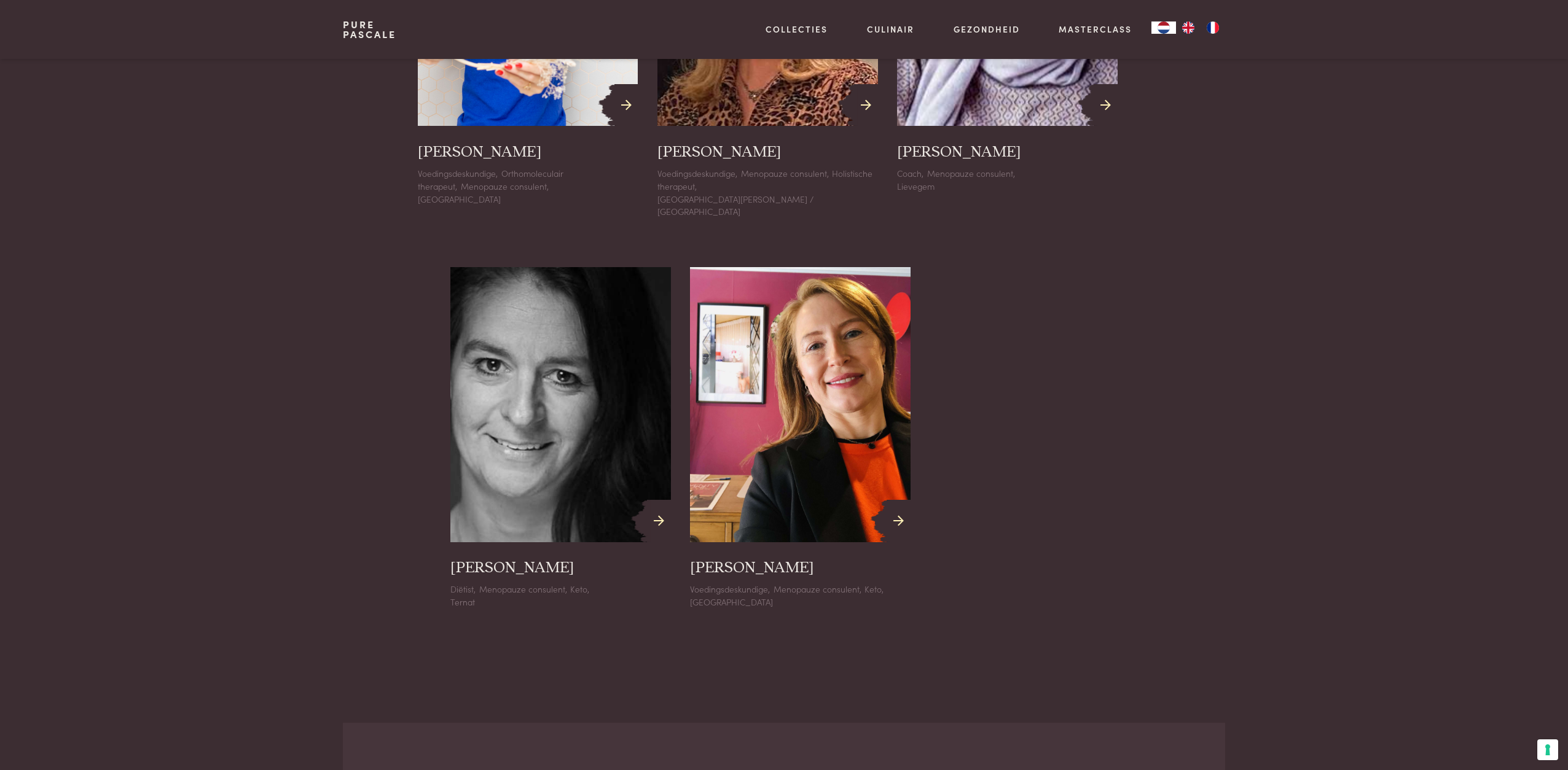
scroll to position [709, 0]
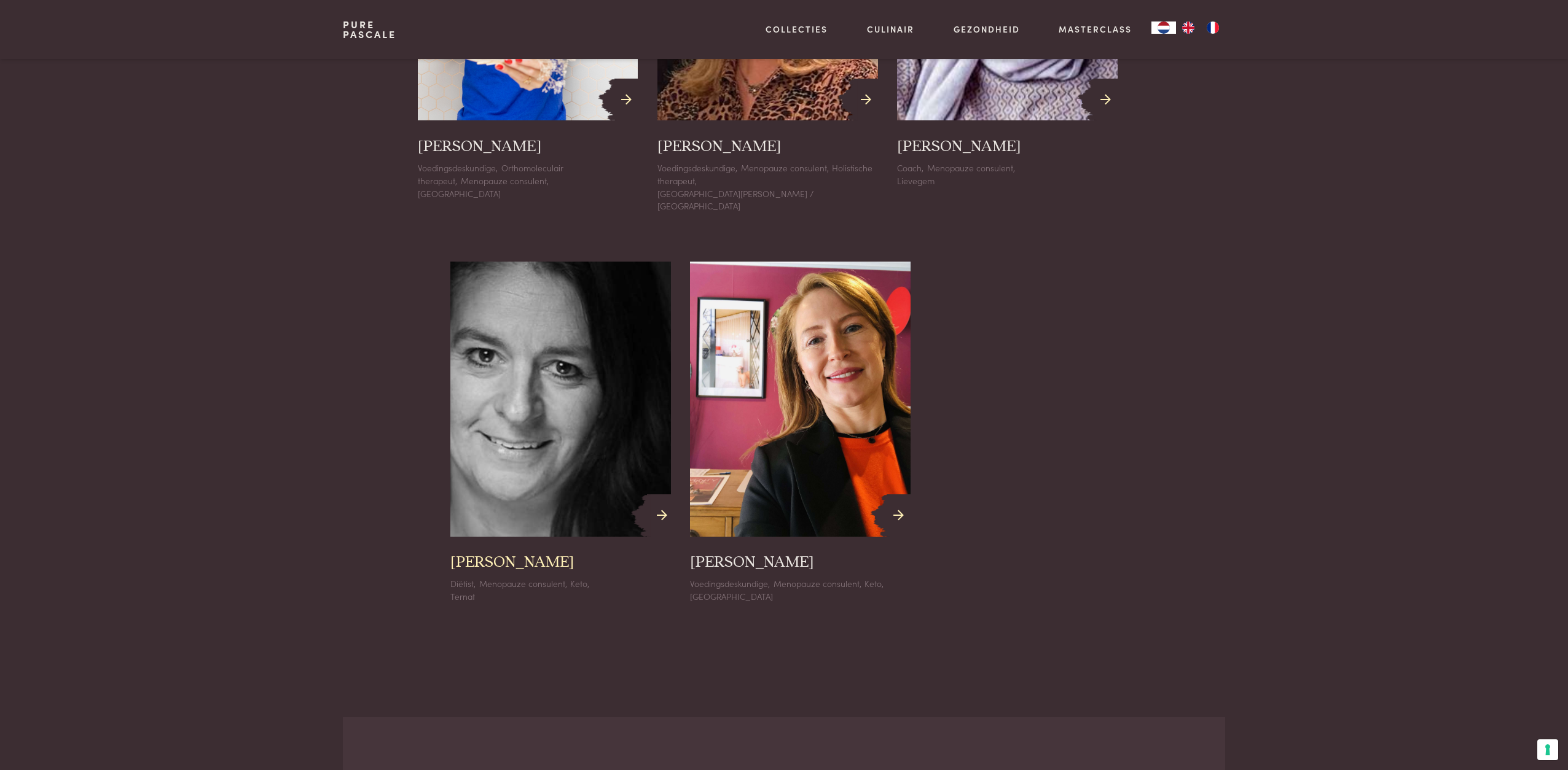
click at [585, 424] on img at bounding box center [561, 399] width 242 height 303
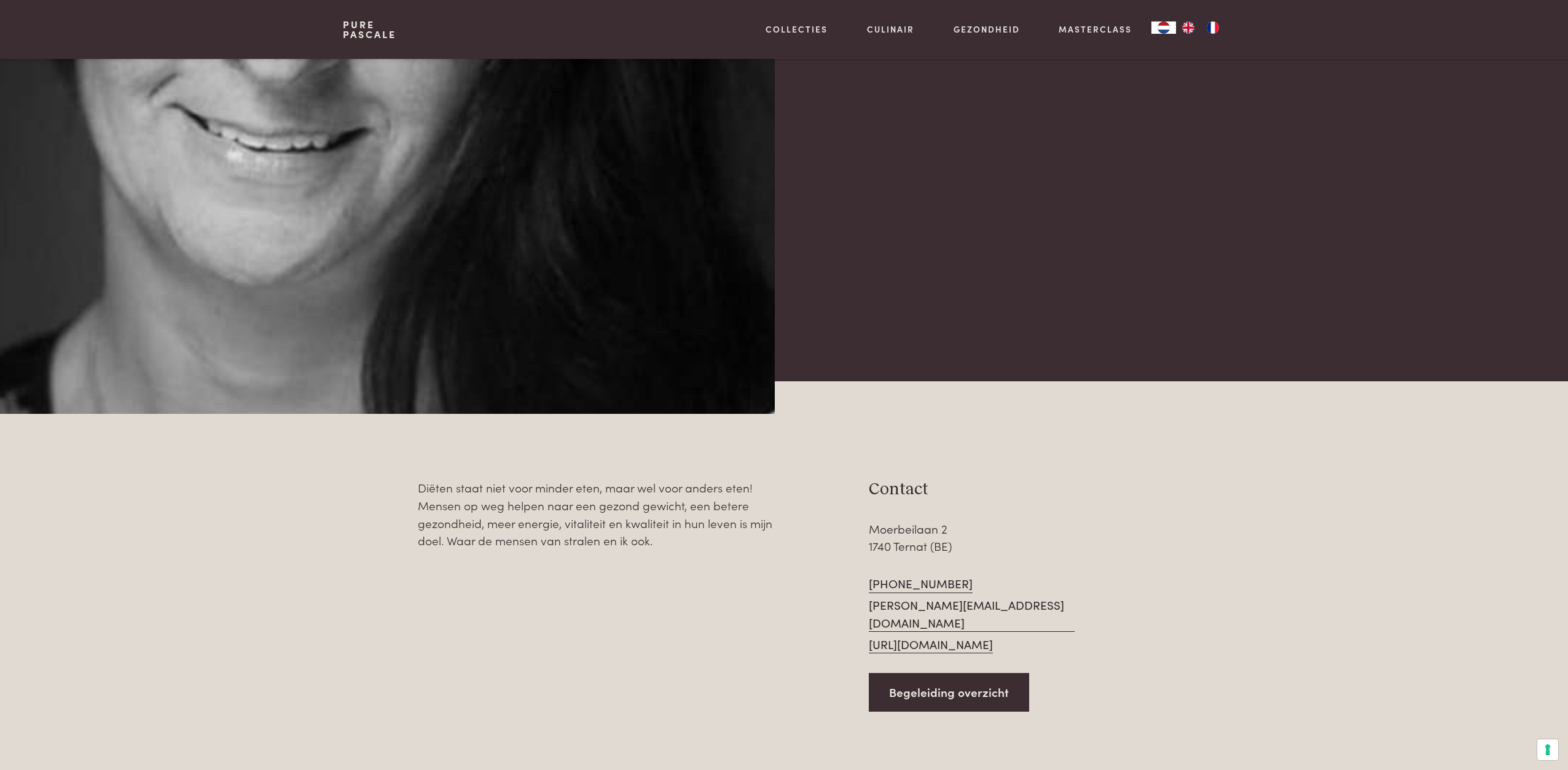
scroll to position [428, 0]
drag, startPoint x: 869, startPoint y: 529, endPoint x: 933, endPoint y: 549, distance: 67.1
click at [929, 548] on div "Moerbeilaan 2 1740 Ternat (BE)" at bounding box center [971, 538] width 206 height 35
copy div "Moerbeilaan 2 1740 Ternat"
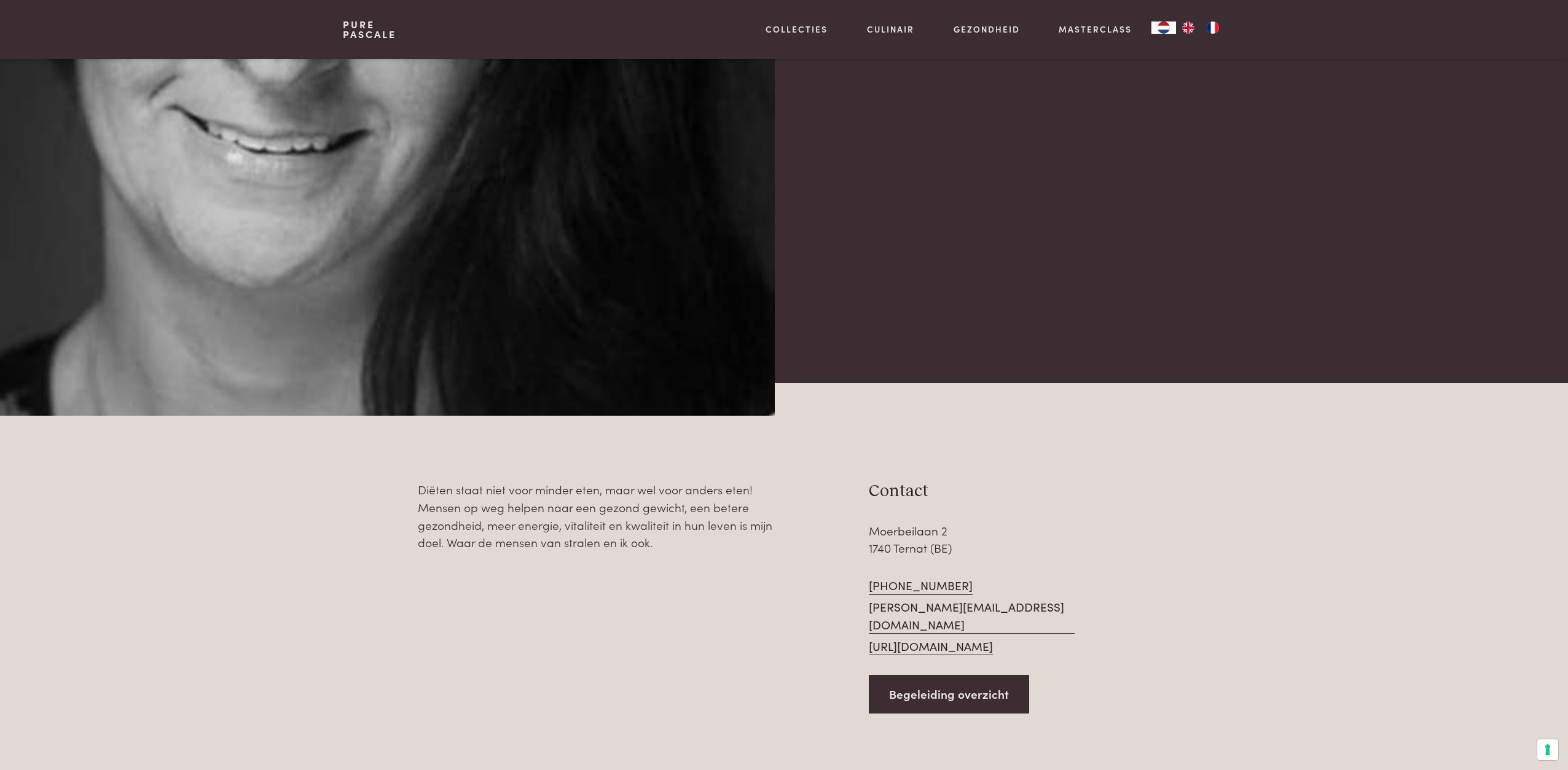
scroll to position [435, 0]
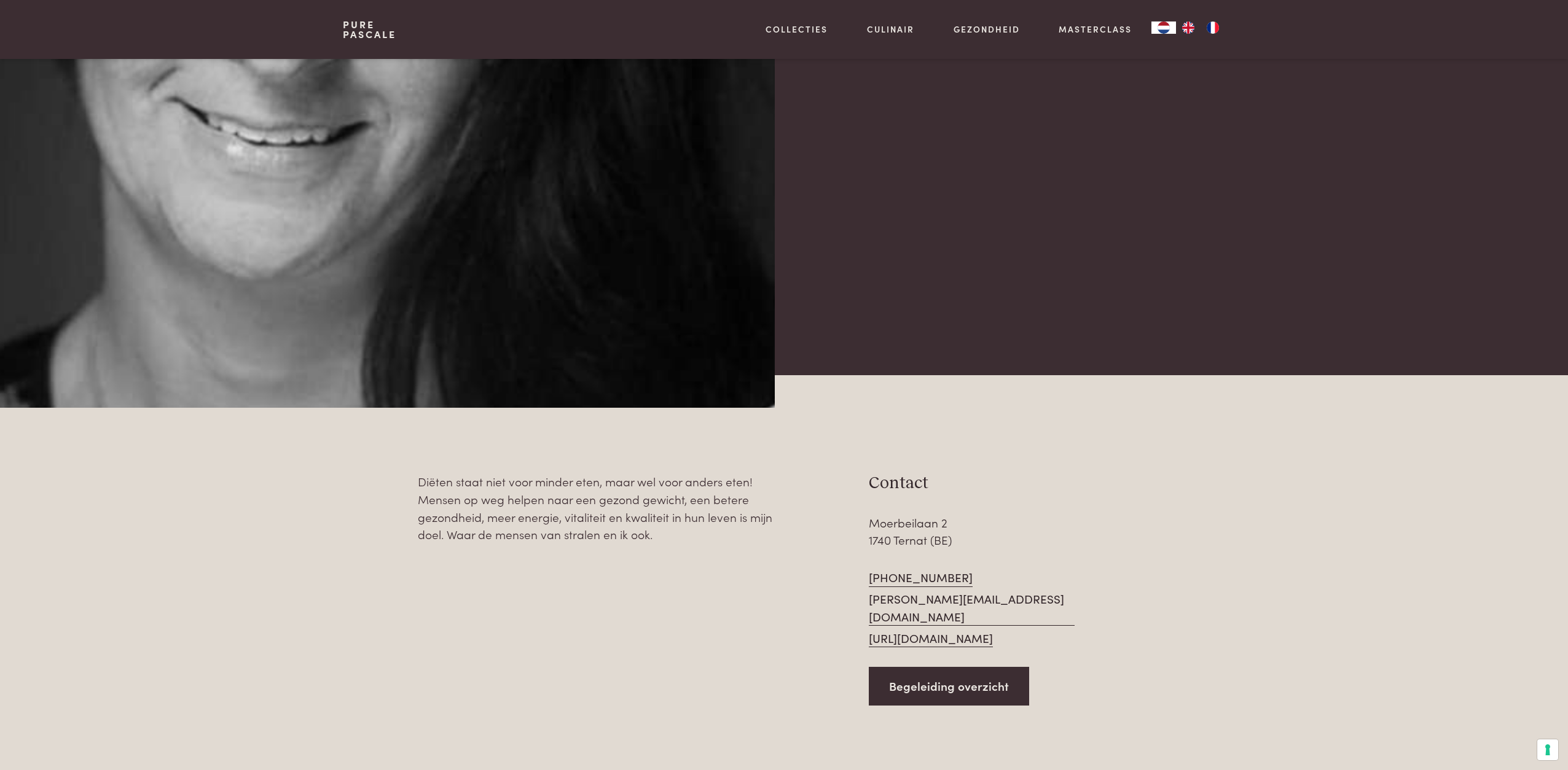
click at [993, 630] on link "[URL][DOMAIN_NAME]" at bounding box center [930, 638] width 124 height 19
